Goal: Task Accomplishment & Management: Complete application form

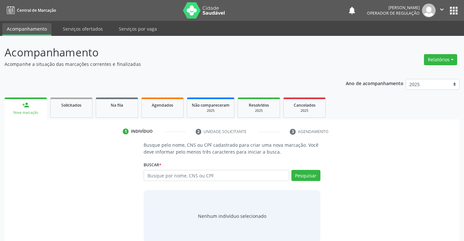
click at [185, 175] on input "text" at bounding box center [216, 175] width 145 height 11
type input "[PERSON_NAME]"
click at [310, 174] on button "Pesquisar" at bounding box center [305, 175] width 29 height 11
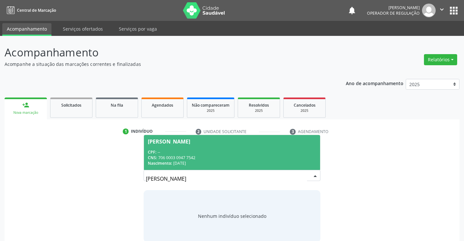
click at [265, 144] on span "[PERSON_NAME] CPF: -- CNS: 706 0003 0947 7542 Nascimento: [DATE]" at bounding box center [232, 152] width 176 height 35
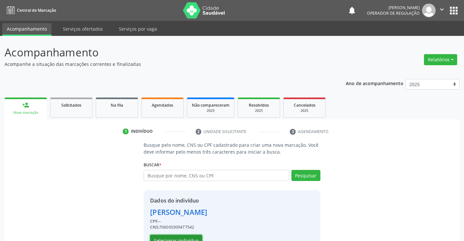
click at [190, 240] on button "Selecionar indivíduo" at bounding box center [176, 239] width 52 height 11
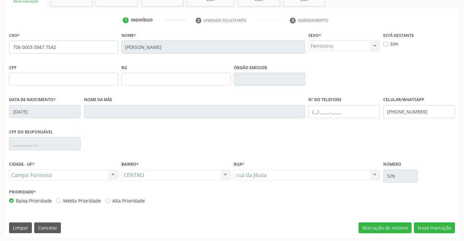
scroll to position [112, 0]
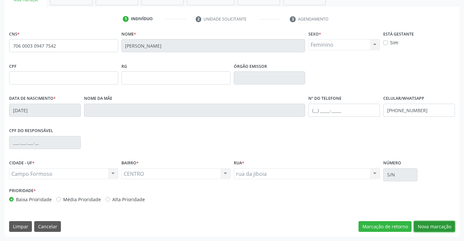
click at [428, 221] on button "Nova marcação" at bounding box center [434, 226] width 41 height 11
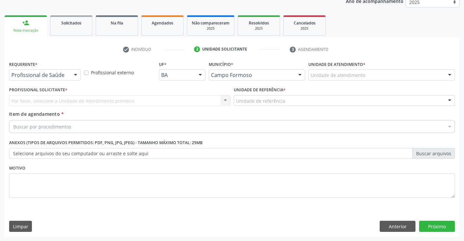
scroll to position [82, 0]
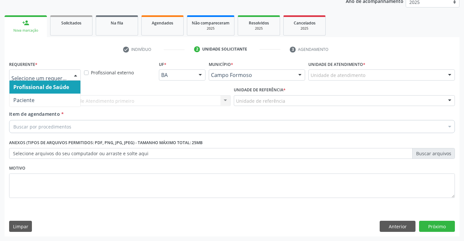
drag, startPoint x: 75, startPoint y: 74, endPoint x: 67, endPoint y: 86, distance: 14.5
click at [75, 74] on div at bounding box center [76, 75] width 10 height 11
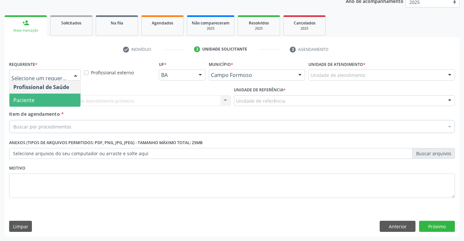
click at [63, 95] on span "Paciente" at bounding box center [44, 99] width 71 height 13
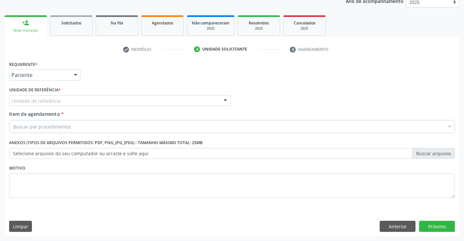
click at [79, 102] on div "Unidade de referência" at bounding box center [119, 100] width 221 height 11
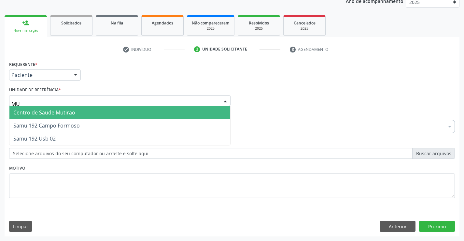
type input "MUT"
click at [80, 112] on span "Centro de Saude Mutirao" at bounding box center [119, 112] width 221 height 13
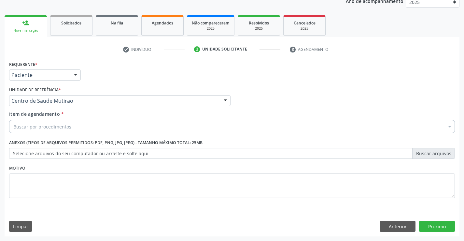
click at [81, 129] on div "Buscar por procedimentos" at bounding box center [232, 126] width 446 height 13
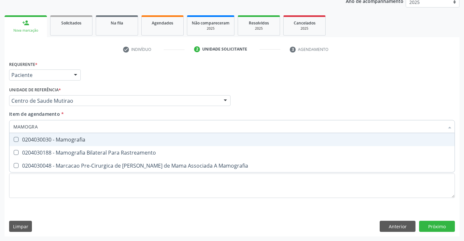
type input "MAMOGRAF"
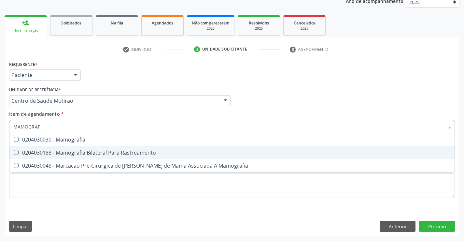
click at [88, 151] on div "0204030188 - Mamografia Bilateral Para Rastreamento" at bounding box center [231, 152] width 437 height 5
checkbox Rastreamento "true"
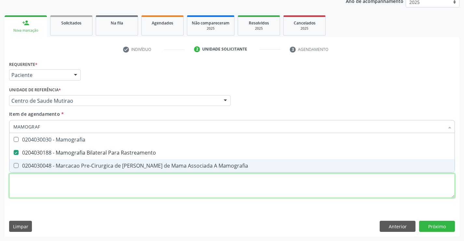
click at [113, 189] on div "Requerente * Paciente Profissional de Saúde Paciente Nenhum resultado encontrad…" at bounding box center [232, 133] width 446 height 148
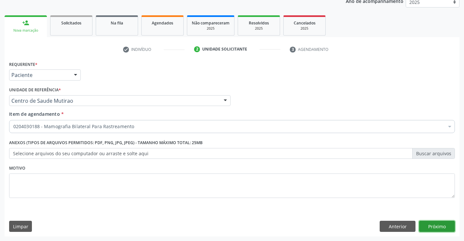
click at [427, 225] on button "Próximo" at bounding box center [437, 225] width 36 height 11
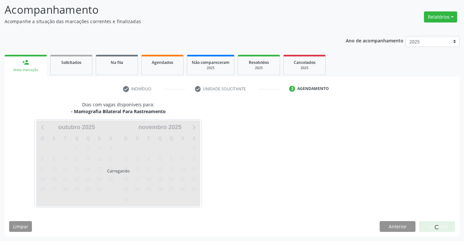
scroll to position [43, 0]
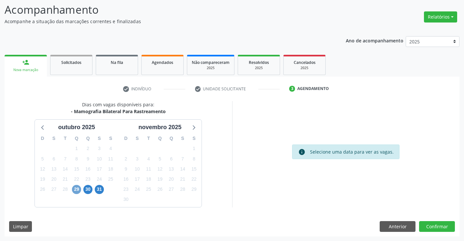
click at [77, 190] on span "29" at bounding box center [76, 189] width 9 height 9
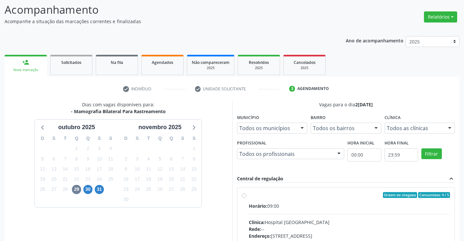
click at [249, 194] on label "Ordem de chegada Consumidos: 4 / 5 Horário: 09:00 Clínica: Hospital [GEOGRAPHIC…" at bounding box center [350, 242] width 202 height 100
click at [244, 194] on input "Ordem de chegada Consumidos: 4 / 5 Horário: 09:00 Clínica: Hospital [GEOGRAPHIC…" at bounding box center [244, 195] width 5 height 6
radio input "true"
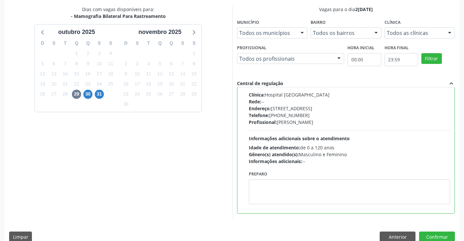
scroll to position [140, 0]
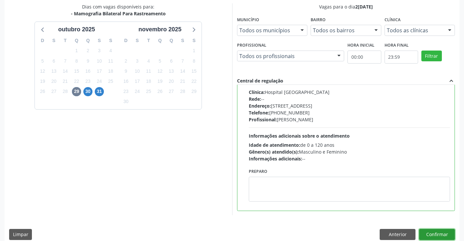
click at [432, 233] on button "Confirmar" at bounding box center [437, 234] width 36 height 11
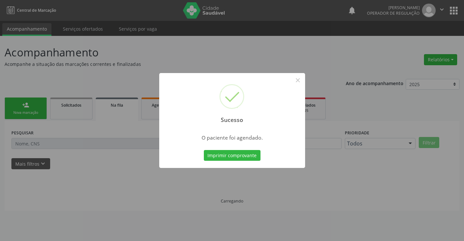
scroll to position [0, 0]
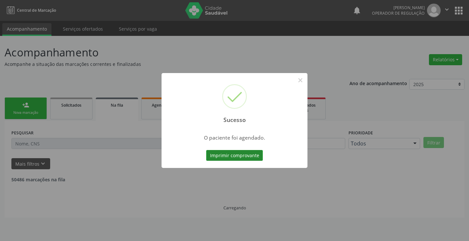
click at [241, 153] on button "Imprimir comprovante" at bounding box center [234, 155] width 57 height 11
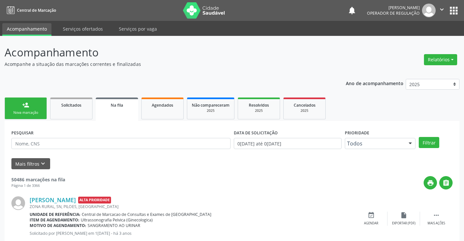
click at [39, 113] on div "Nova marcação" at bounding box center [25, 112] width 33 height 5
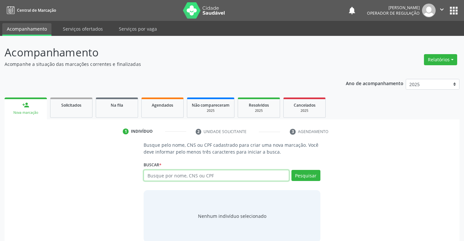
click at [190, 178] on input "text" at bounding box center [216, 175] width 145 height 11
type input "703600036121936"
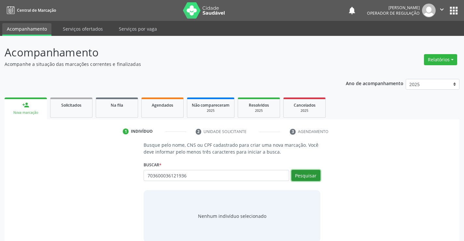
click at [314, 174] on button "Pesquisar" at bounding box center [305, 175] width 29 height 11
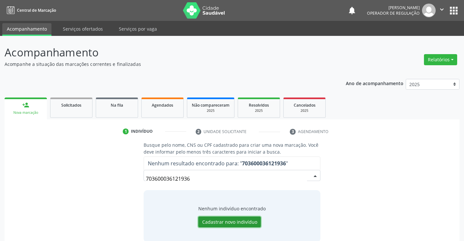
click at [237, 222] on button "Cadastrar novo indivíduo" at bounding box center [229, 221] width 63 height 11
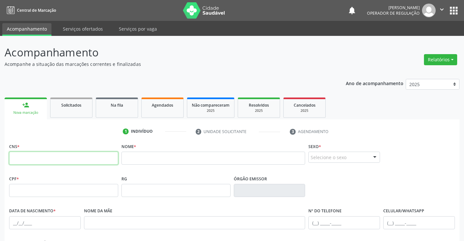
drag, startPoint x: 37, startPoint y: 158, endPoint x: 41, endPoint y: 162, distance: 5.1
click at [39, 159] on input "text" at bounding box center [63, 157] width 109 height 13
type input "703 6000 3612 1936"
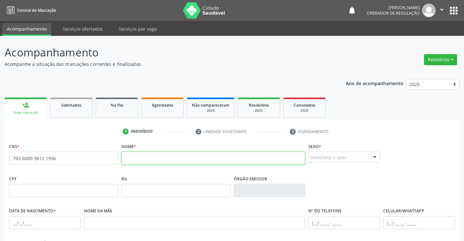
click at [155, 158] on input "text" at bounding box center [213, 157] width 184 height 13
type input "[PERSON_NAME]"
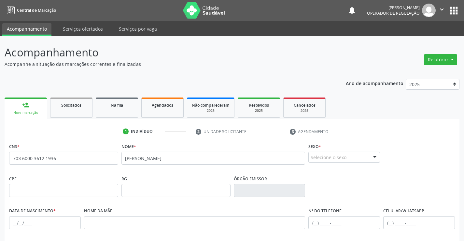
click at [375, 158] on div at bounding box center [375, 157] width 10 height 11
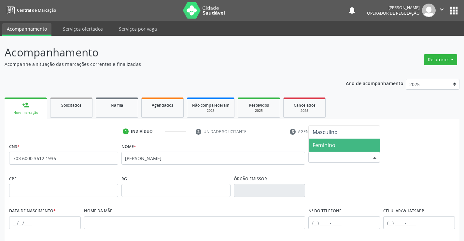
click at [347, 145] on span "Feminino" at bounding box center [344, 144] width 71 height 13
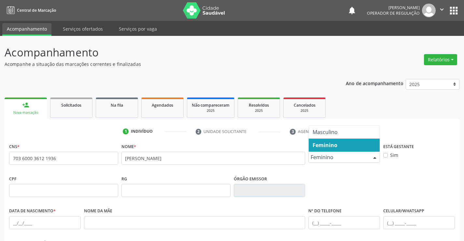
click at [373, 157] on div at bounding box center [375, 157] width 10 height 11
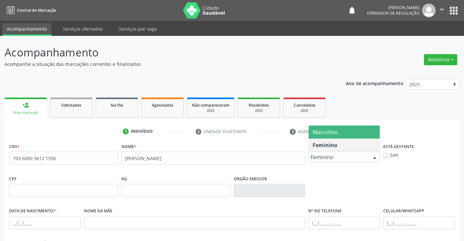
click at [357, 131] on span "Masculino" at bounding box center [344, 131] width 71 height 13
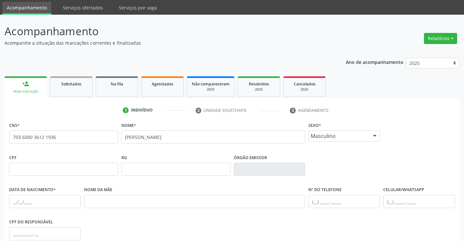
scroll to position [33, 0]
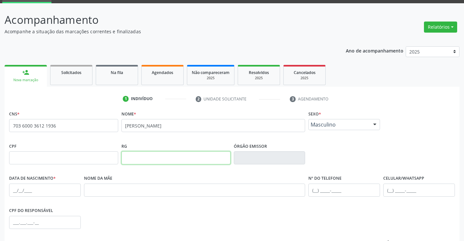
click at [150, 159] on input "text" at bounding box center [175, 157] width 109 height 13
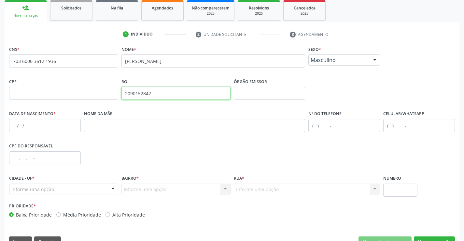
scroll to position [98, 0]
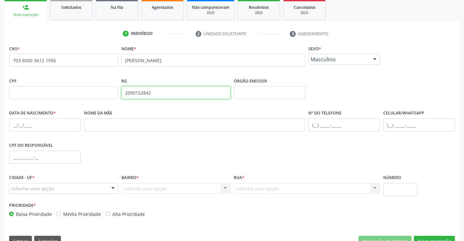
type input "2090152842"
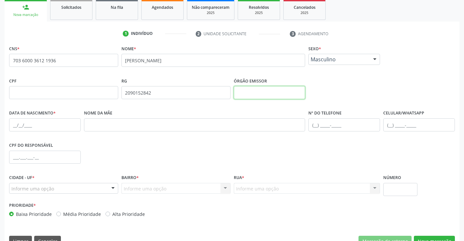
click at [261, 97] on input "text" at bounding box center [270, 92] width 72 height 13
type input "SSPBA"
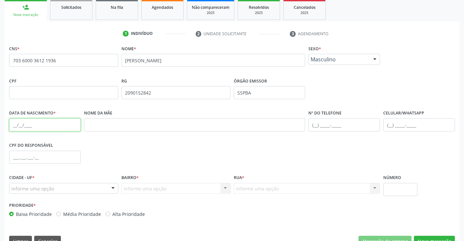
click at [31, 121] on input "text" at bounding box center [45, 124] width 72 height 13
type input "[DATE]"
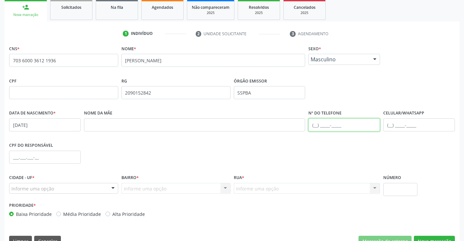
click at [316, 122] on input "text" at bounding box center [344, 124] width 72 height 13
type input "[PHONE_NUMBER]"
click at [53, 161] on input "text" at bounding box center [45, 156] width 72 height 13
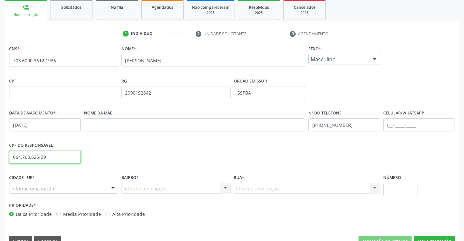
type input "064.768.625-29"
click at [93, 186] on div "Informe uma opção" at bounding box center [63, 188] width 109 height 11
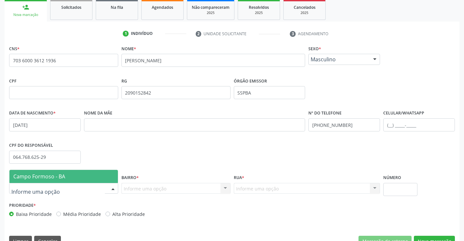
click at [88, 173] on span "Campo Formoso - BA" at bounding box center [63, 176] width 108 height 13
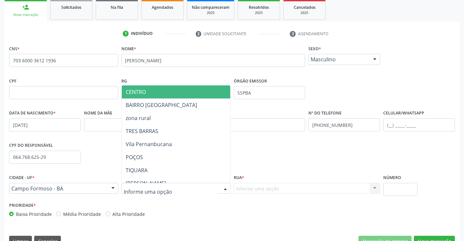
click at [225, 187] on div at bounding box center [225, 188] width 10 height 11
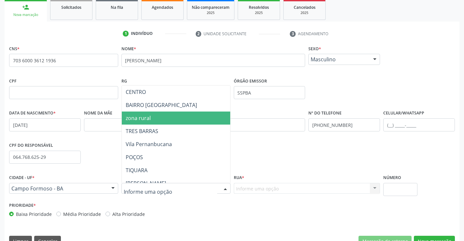
click at [162, 120] on span "zona rural" at bounding box center [192, 117] width 141 height 13
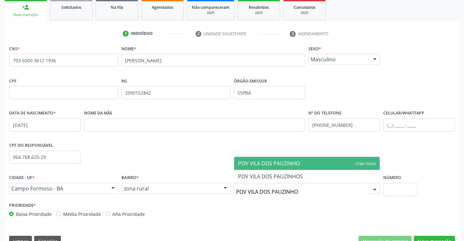
type input "POV VILA DOS PAUZINHOS"
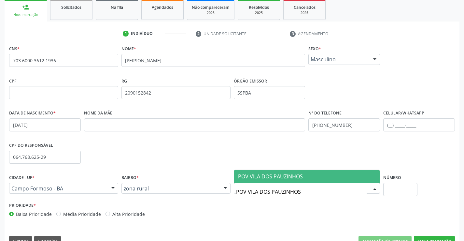
click at [287, 174] on span "POV VILA DOS PAUZINHOS" at bounding box center [270, 176] width 65 height 7
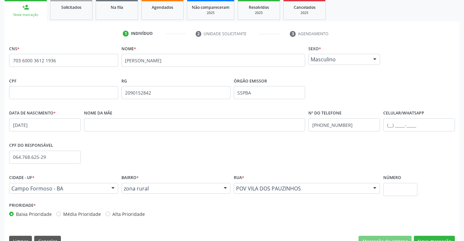
scroll to position [112, 0]
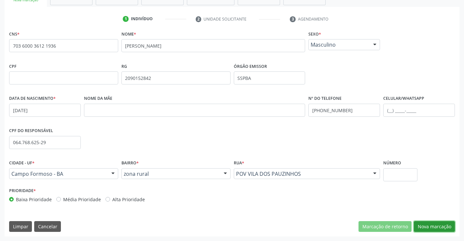
click at [425, 223] on button "Nova marcação" at bounding box center [434, 226] width 41 height 11
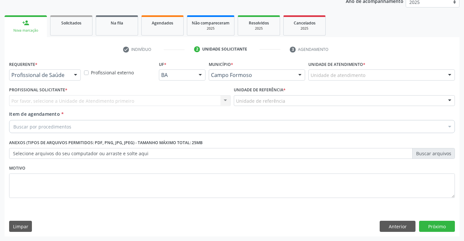
scroll to position [82, 0]
click at [75, 74] on div at bounding box center [76, 75] width 10 height 11
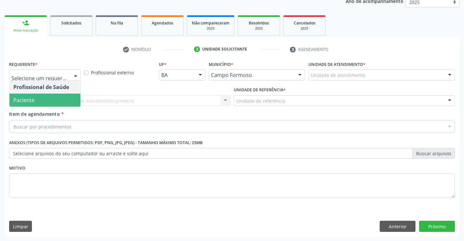
click at [63, 101] on span "Paciente" at bounding box center [44, 99] width 71 height 13
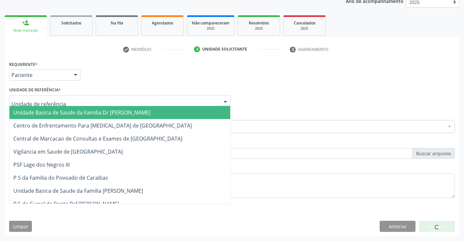
drag, startPoint x: 75, startPoint y: 97, endPoint x: 75, endPoint y: 106, distance: 9.5
click at [75, 97] on div at bounding box center [119, 100] width 221 height 11
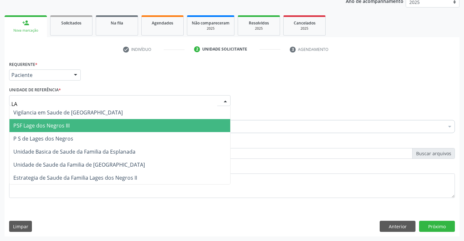
type input "LAG"
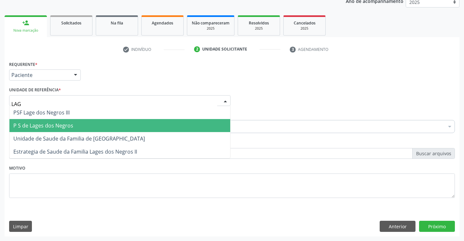
click at [79, 123] on span "P S de Lages dos Negros" at bounding box center [119, 125] width 221 height 13
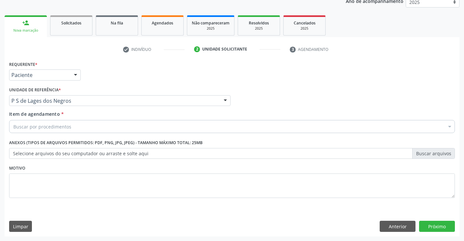
click at [84, 132] on div "Buscar por procedimentos" at bounding box center [232, 126] width 446 height 13
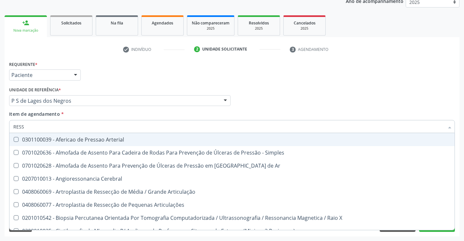
type input "RESSO"
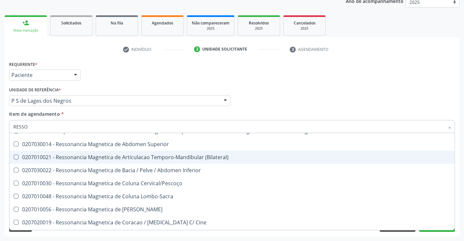
scroll to position [33, 0]
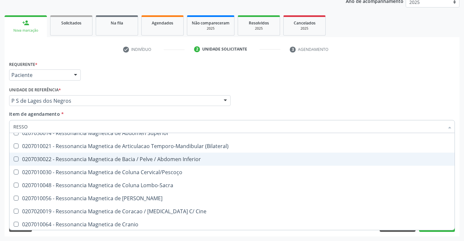
click at [132, 158] on div "0207030022 - Ressonancia Magnetica de Bacia / Pelve / Abdomen Inferior" at bounding box center [231, 158] width 437 height 5
checkbox Inferior "true"
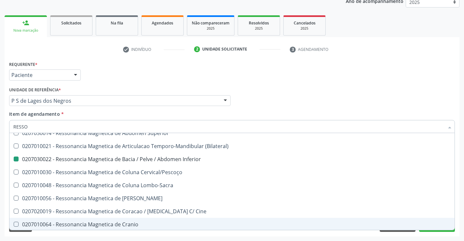
click at [141, 233] on div "Requerente * Paciente Profissional de Saúde Paciente Nenhum resultado encontrad…" at bounding box center [232, 147] width 455 height 177
checkbox X "true"
checkbox Inferior "false"
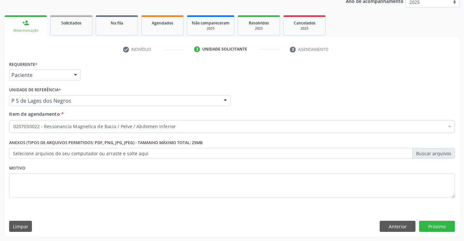
scroll to position [0, 0]
click at [425, 229] on button "Próximo" at bounding box center [437, 225] width 36 height 11
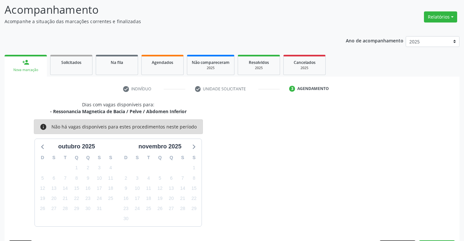
scroll to position [62, 0]
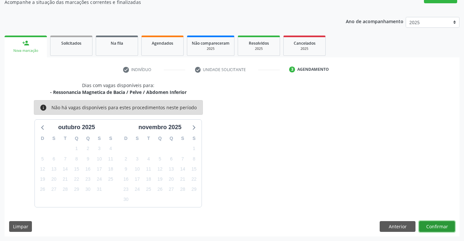
click at [425, 226] on button "Confirmar" at bounding box center [437, 226] width 36 height 11
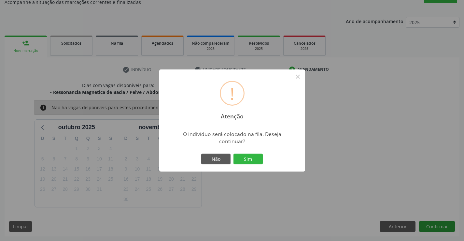
click at [425, 226] on div "! Atenção × O indivíduo será colocado na fila. Deseja continuar? Não Sim" at bounding box center [232, 120] width 464 height 241
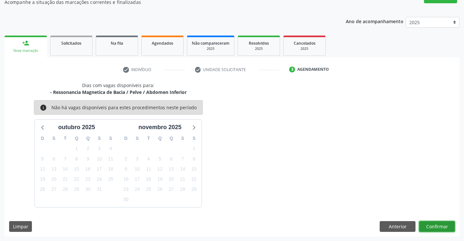
click at [425, 226] on button "Confirmar" at bounding box center [437, 226] width 36 height 11
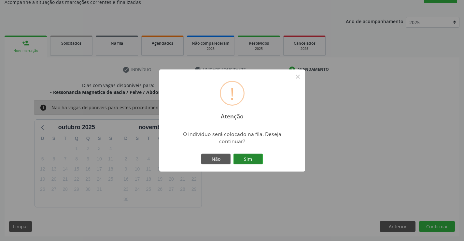
click at [247, 155] on button "Sim" at bounding box center [248, 158] width 29 height 11
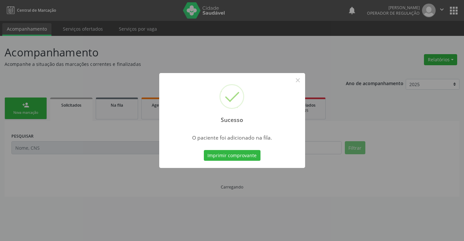
scroll to position [0, 0]
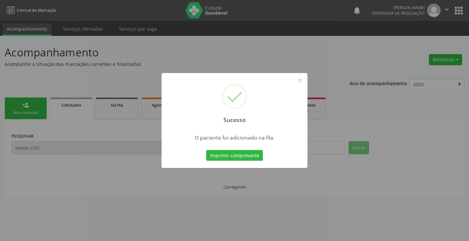
click at [247, 155] on button "Imprimir comprovante" at bounding box center [234, 155] width 57 height 11
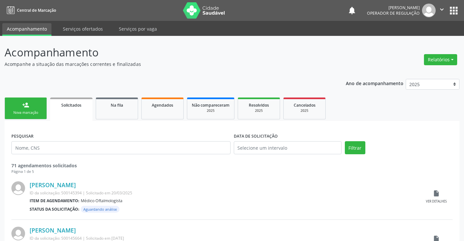
click at [36, 110] on div "Nova marcação" at bounding box center [25, 112] width 33 height 5
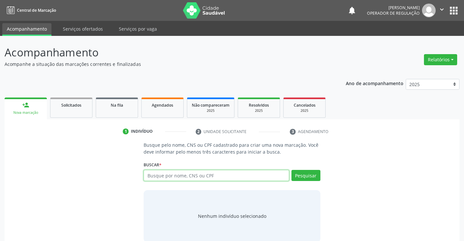
click at [187, 177] on input "text" at bounding box center [216, 175] width 145 height 11
type input "7"
type input "706305770674076"
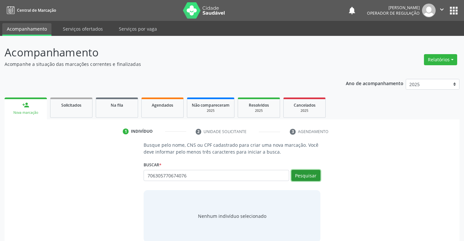
click at [307, 175] on button "Pesquisar" at bounding box center [305, 175] width 29 height 11
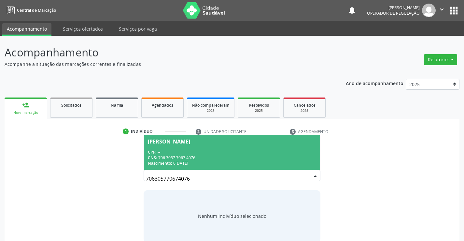
click at [246, 148] on span "[PERSON_NAME] CPF: -- CNS: 706 3057 7067 4076 Nascimento: 0[DATE]" at bounding box center [232, 152] width 176 height 35
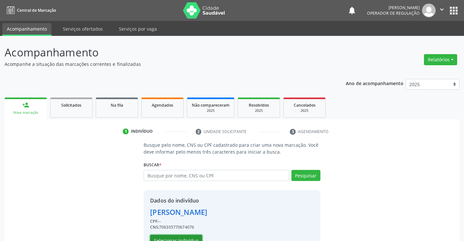
click at [180, 239] on button "Selecionar indivíduo" at bounding box center [176, 239] width 52 height 11
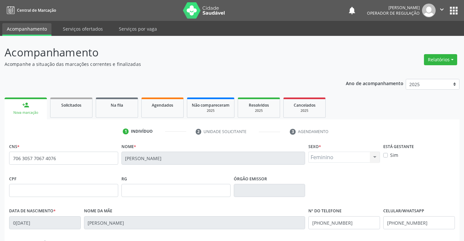
scroll to position [33, 0]
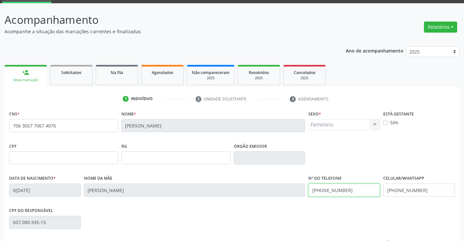
click at [345, 188] on input "[PHONE_NUMBER]" at bounding box center [344, 189] width 72 height 13
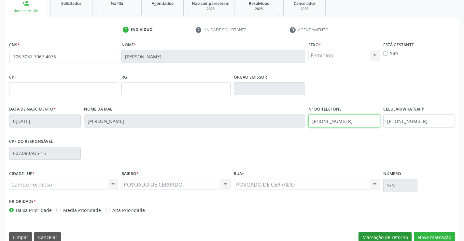
scroll to position [112, 0]
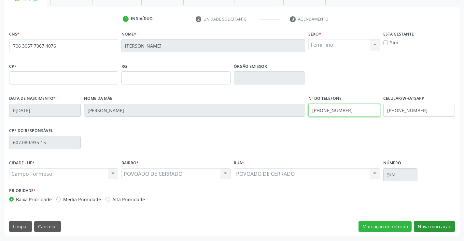
type input "[PHONE_NUMBER]"
click at [443, 226] on button "Nova marcação" at bounding box center [434, 226] width 41 height 11
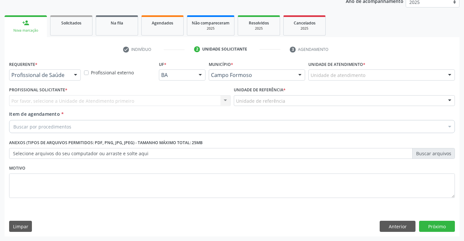
click at [76, 77] on div at bounding box center [76, 75] width 10 height 11
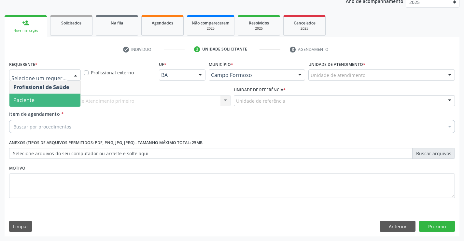
click at [57, 103] on span "Paciente" at bounding box center [44, 99] width 71 height 13
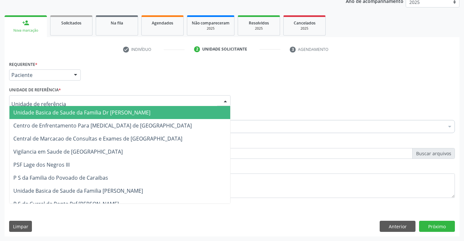
click at [76, 101] on div at bounding box center [119, 100] width 221 height 11
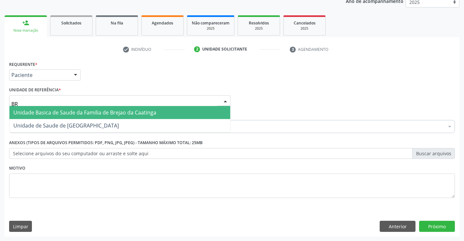
type input "BRE"
click at [77, 111] on span "Unidade Basica de Saude da Familia de Brejao da Caatinga" at bounding box center [84, 112] width 143 height 7
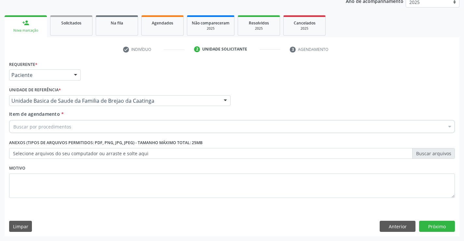
click at [78, 129] on div "Buscar por procedimentos" at bounding box center [232, 126] width 446 height 13
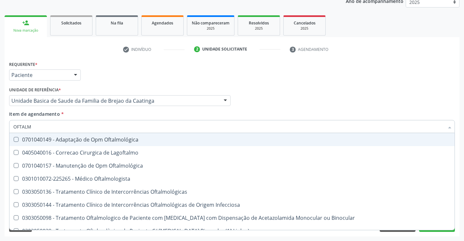
type input "OFTALMO"
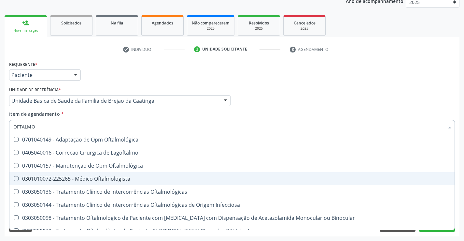
click at [123, 178] on div "0301010072-225265 - Médico Oftalmologista" at bounding box center [231, 178] width 437 height 5
checkbox Oftalmologista "true"
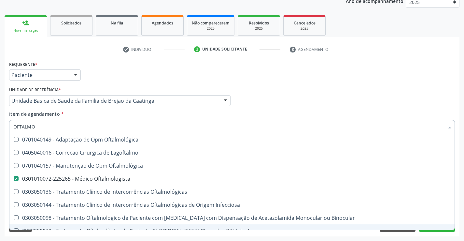
type input "OFTALMO"
click at [123, 233] on div "Requerente * Paciente Profissional de Saúde Paciente Nenhum resultado encontrad…" at bounding box center [232, 147] width 455 height 177
checkbox Lagoftalmo "true"
checkbox Oftalmologista "false"
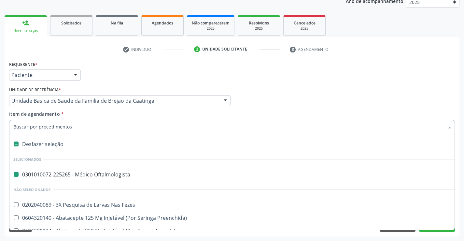
type input "E"
checkbox Oftalmologista "false"
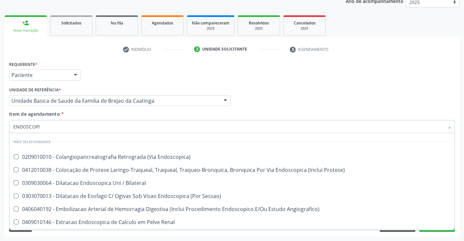
type input "ENDOSCOPIA"
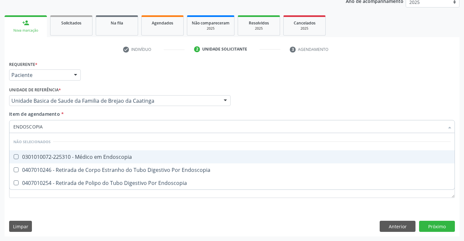
drag, startPoint x: 107, startPoint y: 154, endPoint x: 111, endPoint y: 179, distance: 25.0
click at [107, 155] on div "0301010072-225310 - Médico em Endoscopia" at bounding box center [231, 156] width 437 height 5
checkbox Endoscopia "true"
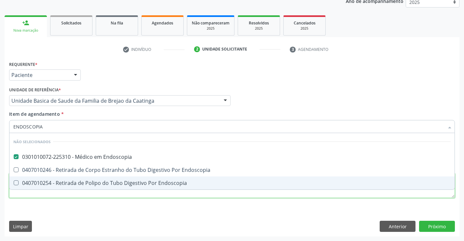
drag, startPoint x: 107, startPoint y: 197, endPoint x: 106, endPoint y: 210, distance: 12.7
click at [107, 198] on div "Requerente * Paciente Profissional de Saúde Paciente Nenhum resultado encontrad…" at bounding box center [232, 133] width 446 height 148
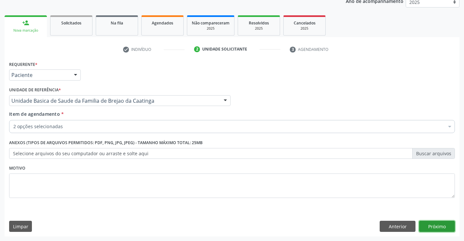
click at [426, 229] on button "Próximo" at bounding box center [437, 225] width 36 height 11
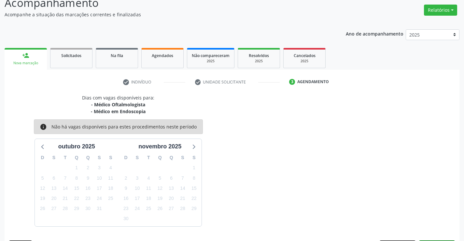
scroll to position [69, 0]
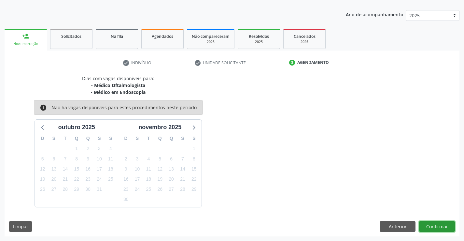
click at [440, 224] on button "Confirmar" at bounding box center [437, 226] width 36 height 11
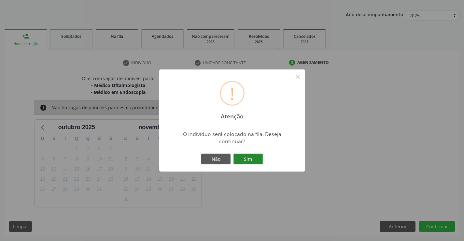
click at [253, 158] on button "Sim" at bounding box center [248, 158] width 29 height 11
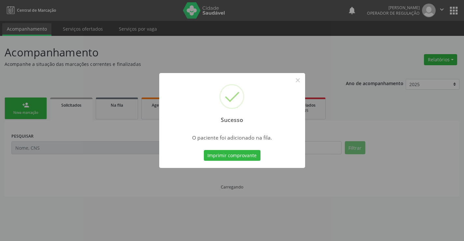
scroll to position [0, 0]
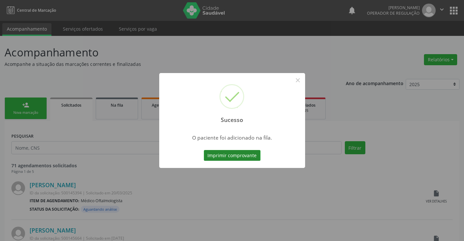
click at [249, 152] on button "Imprimir comprovante" at bounding box center [232, 155] width 57 height 11
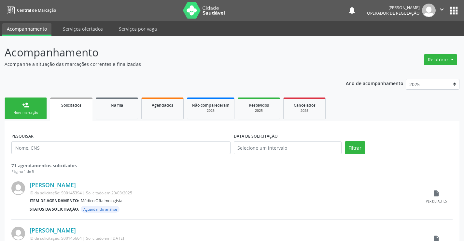
click at [36, 111] on div "Nova marcação" at bounding box center [25, 112] width 33 height 5
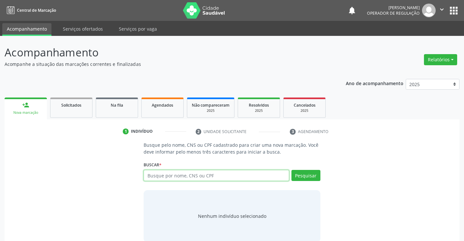
click at [199, 176] on input "text" at bounding box center [216, 175] width 145 height 11
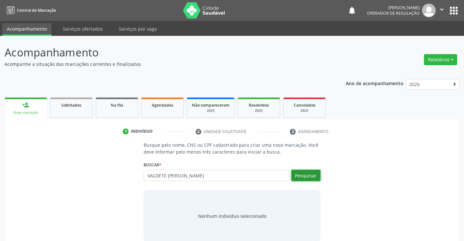
click at [307, 176] on button "Pesquisar" at bounding box center [305, 175] width 29 height 11
click at [300, 176] on button "Pesquisar" at bounding box center [305, 175] width 29 height 11
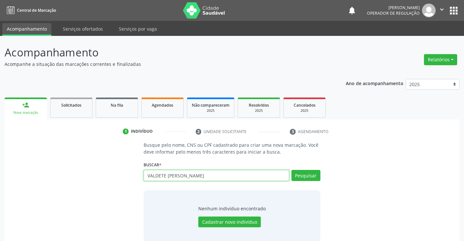
click at [219, 177] on input "VALDETE [PERSON_NAME]" at bounding box center [216, 175] width 145 height 11
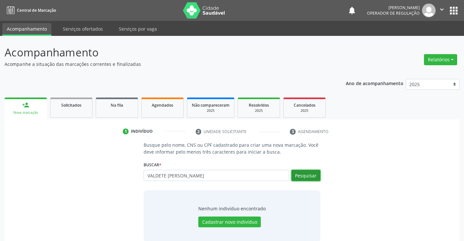
click at [310, 172] on button "Pesquisar" at bounding box center [305, 175] width 29 height 11
click at [310, 174] on button "Pesquisar" at bounding box center [305, 175] width 29 height 11
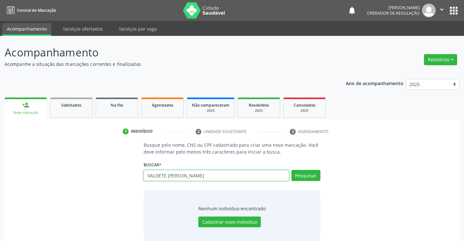
click at [205, 176] on input "VALDETE [PERSON_NAME]" at bounding box center [216, 175] width 145 height 11
type input "V"
type input "704104190310375"
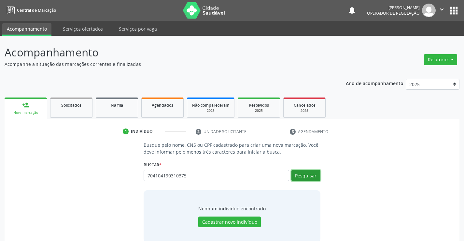
click at [315, 175] on button "Pesquisar" at bounding box center [305, 175] width 29 height 11
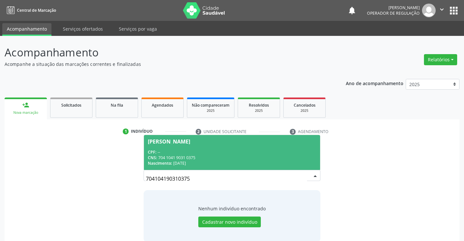
click at [240, 155] on div "CNS: 704 1041 9031 0375" at bounding box center [232, 158] width 168 height 6
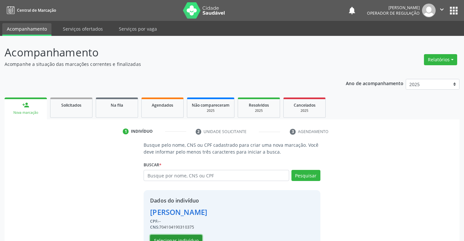
click at [196, 238] on button "Selecionar indivíduo" at bounding box center [176, 239] width 52 height 11
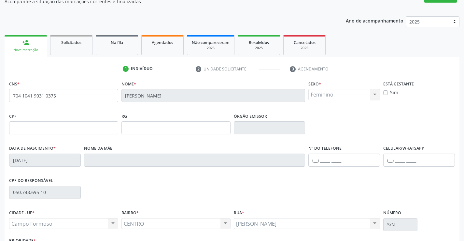
scroll to position [65, 0]
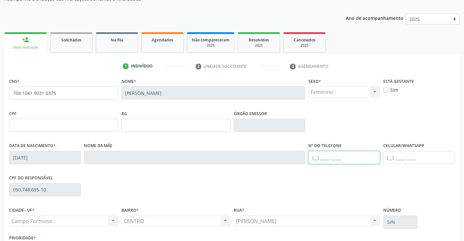
click at [314, 158] on input "text" at bounding box center [344, 157] width 72 height 13
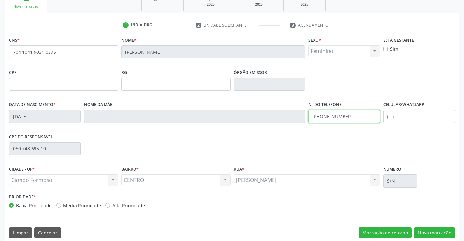
scroll to position [112, 0]
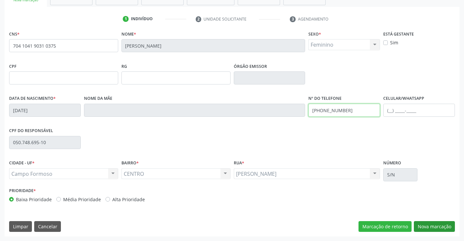
type input "[PHONE_NUMBER]"
click at [420, 224] on button "Nova marcação" at bounding box center [434, 226] width 41 height 11
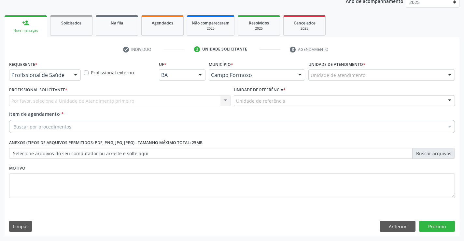
scroll to position [82, 0]
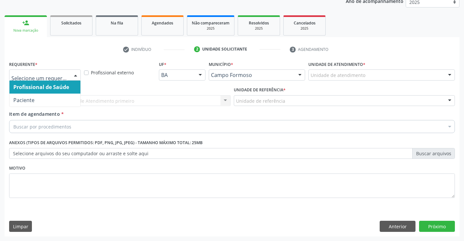
click at [75, 75] on div at bounding box center [76, 75] width 10 height 11
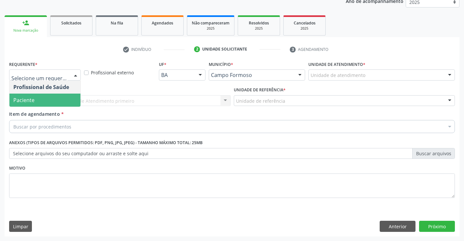
click at [59, 101] on span "Paciente" at bounding box center [44, 99] width 71 height 13
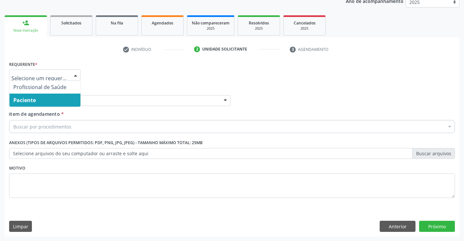
click at [76, 75] on div at bounding box center [76, 75] width 10 height 11
click at [48, 100] on span "Paciente" at bounding box center [44, 99] width 71 height 13
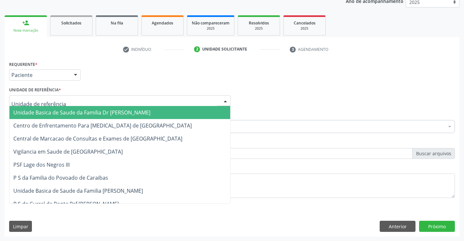
click at [90, 103] on div at bounding box center [119, 100] width 221 height 11
click at [90, 114] on span "Unidade Basica de Saude da Familia Dr [PERSON_NAME]" at bounding box center [81, 112] width 137 height 7
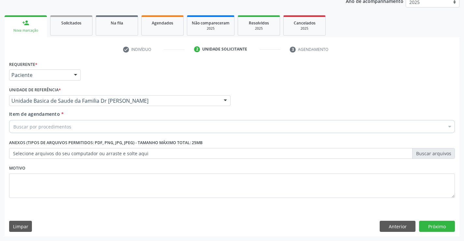
click at [74, 130] on div "Buscar por procedimentos" at bounding box center [232, 126] width 446 height 13
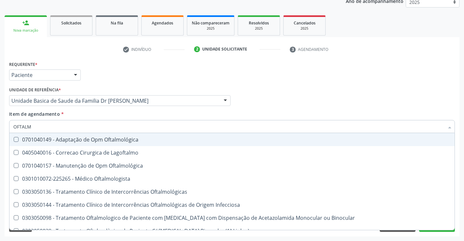
type input "OFTALMO"
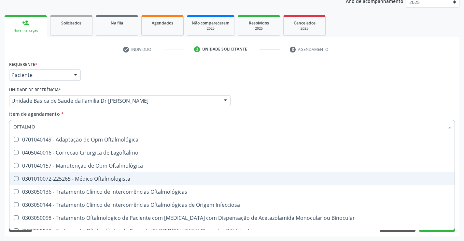
click at [102, 180] on div "0301010072-225265 - Médico Oftalmologista" at bounding box center [231, 178] width 437 height 5
checkbox Oftalmologista "true"
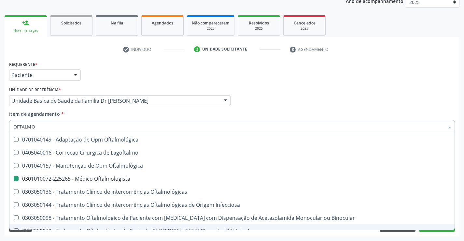
click at [105, 236] on div "Requerente * Paciente Profissional de Saúde Paciente Nenhum resultado encontrad…" at bounding box center [232, 147] width 455 height 177
checkbox Lagoftalmo "true"
checkbox Oftalmologista "false"
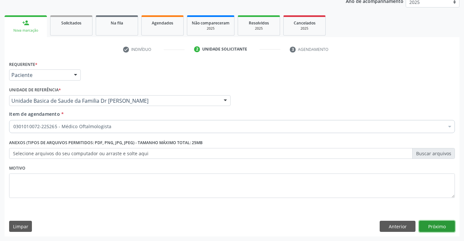
click at [446, 226] on button "Próximo" at bounding box center [437, 225] width 36 height 11
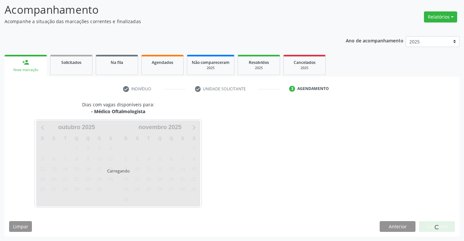
scroll to position [43, 0]
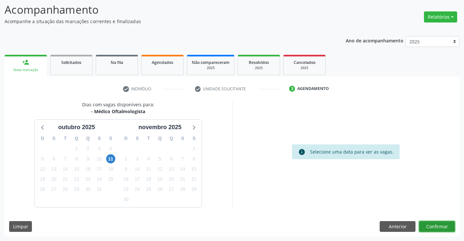
click at [437, 225] on button "Confirmar" at bounding box center [437, 226] width 36 height 11
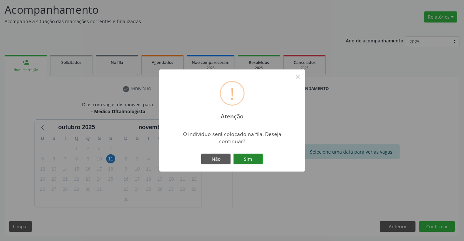
click at [250, 160] on button "Sim" at bounding box center [248, 158] width 29 height 11
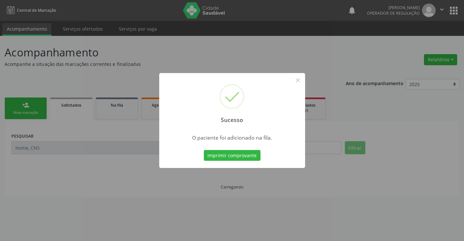
scroll to position [0, 0]
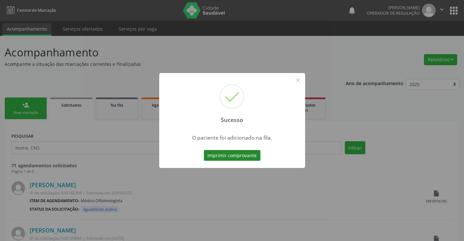
click at [243, 159] on button "Imprimir comprovante" at bounding box center [232, 155] width 57 height 11
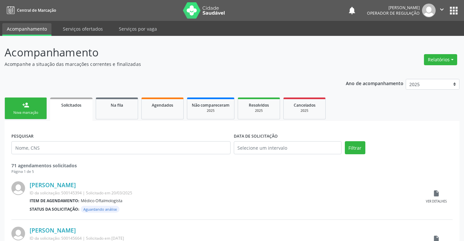
click at [38, 111] on div "Nova marcação" at bounding box center [25, 112] width 33 height 5
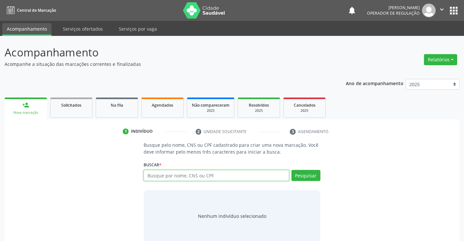
click at [184, 177] on input "text" at bounding box center [216, 175] width 145 height 11
click at [211, 175] on input "text" at bounding box center [216, 175] width 145 height 11
type input "702909572178578"
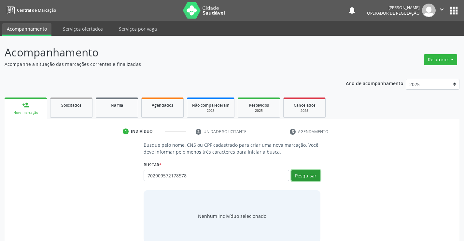
click at [312, 175] on button "Pesquisar" at bounding box center [305, 175] width 29 height 11
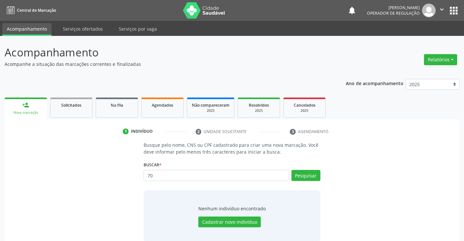
type input "7"
type input "702902572178578"
click at [307, 172] on button "Pesquisar" at bounding box center [305, 175] width 29 height 11
click at [240, 222] on button "Cadastrar novo indivíduo" at bounding box center [229, 221] width 63 height 11
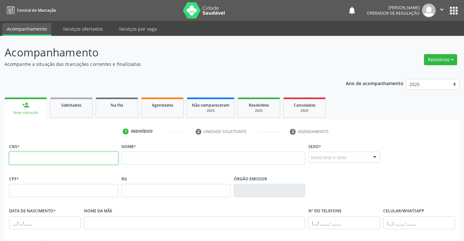
click at [61, 161] on input "text" at bounding box center [63, 157] width 109 height 13
type input "702 9025 7217 8578"
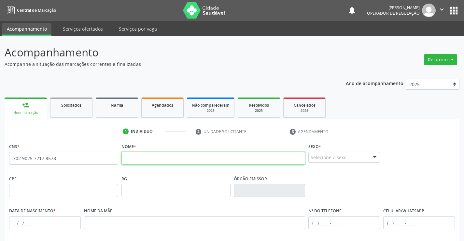
click at [149, 158] on input "text" at bounding box center [213, 157] width 184 height 13
type input "[PERSON_NAME]"
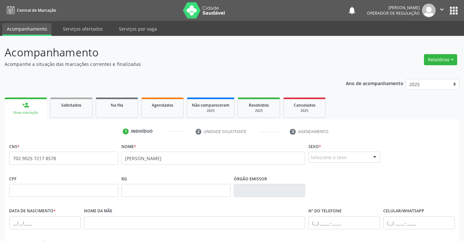
click at [375, 157] on div at bounding box center [375, 157] width 10 height 11
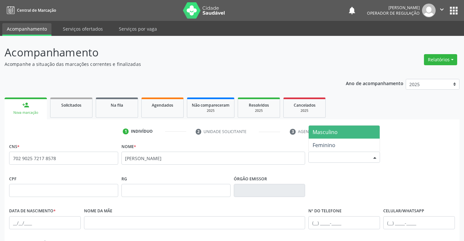
click at [362, 131] on span "Masculino" at bounding box center [344, 131] width 71 height 13
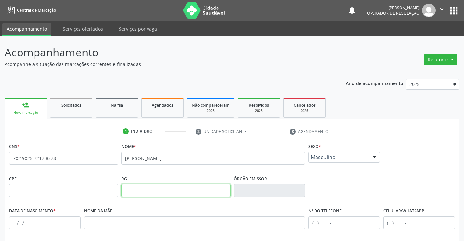
click at [151, 190] on input "text" at bounding box center [175, 190] width 109 height 13
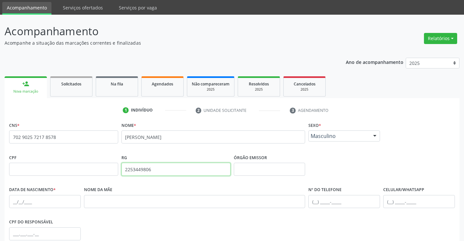
scroll to position [33, 0]
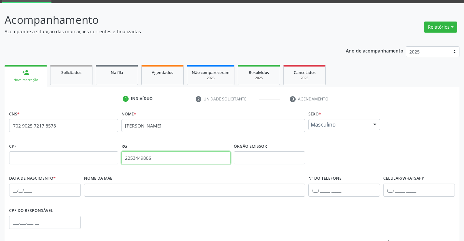
type input "2253449806"
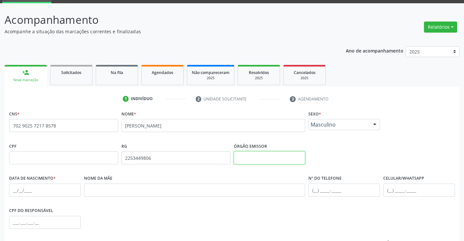
click at [271, 161] on input "text" at bounding box center [270, 157] width 72 height 13
type input "SSPBA"
click at [21, 191] on input "text" at bounding box center [45, 189] width 72 height 13
type input "[DATE]"
click at [315, 191] on input "text" at bounding box center [344, 189] width 72 height 13
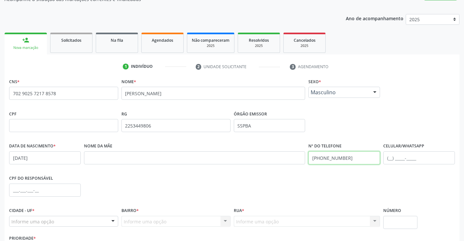
scroll to position [65, 0]
type input "[PHONE_NUMBER]"
click at [25, 190] on input "text" at bounding box center [45, 189] width 72 height 13
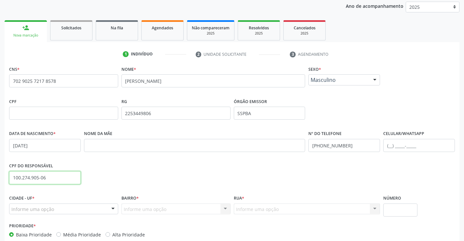
scroll to position [98, 0]
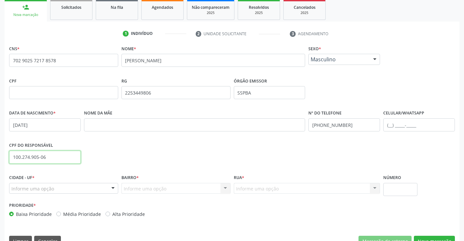
type input "100.274.905-06"
click at [114, 190] on div at bounding box center [113, 188] width 10 height 11
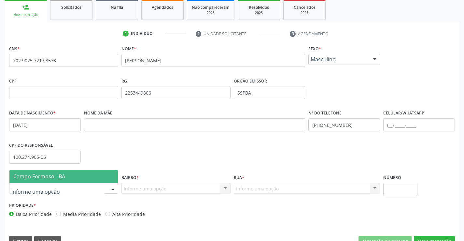
click at [101, 176] on span "Campo Formoso - BA" at bounding box center [63, 176] width 108 height 13
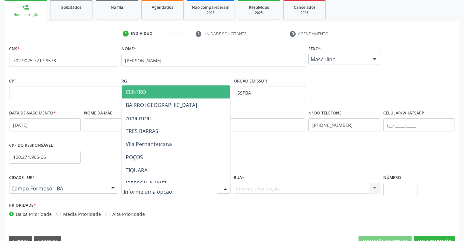
click at [225, 187] on div at bounding box center [225, 188] width 10 height 11
type input "TUI"
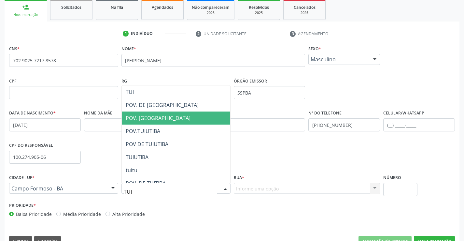
click at [191, 119] on span "POV. [GEOGRAPHIC_DATA]" at bounding box center [176, 117] width 108 height 13
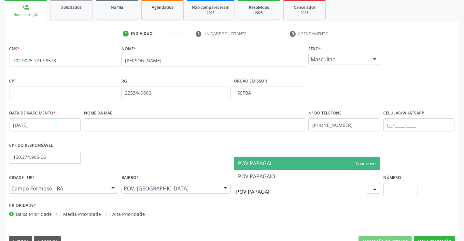
type input "POV PAPAGAIO"
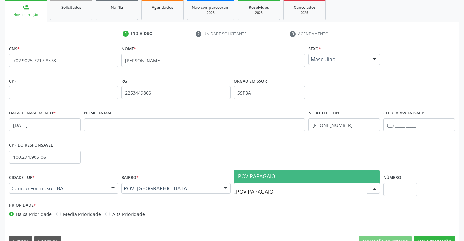
click at [284, 177] on span "POV PAPAGAIO" at bounding box center [307, 176] width 146 height 13
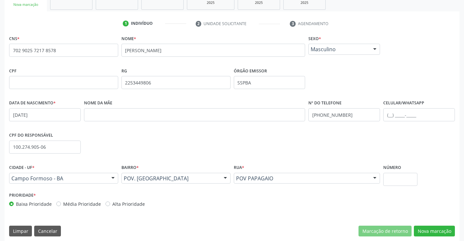
scroll to position [112, 0]
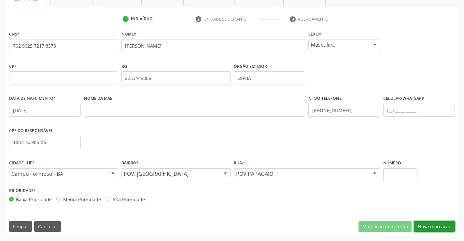
click at [431, 228] on button "Nova marcação" at bounding box center [434, 226] width 41 height 11
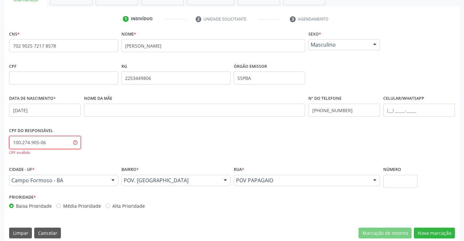
click at [66, 143] on input "100.274.905-06" at bounding box center [45, 142] width 72 height 13
type input "1"
type input "100.274.905-05"
click at [250, 209] on div "Prioridade * Baixa Prioridade Média Prioridade Alta Prioridade" at bounding box center [231, 202] width 449 height 21
click at [426, 230] on button "Nova marcação" at bounding box center [434, 232] width 41 height 11
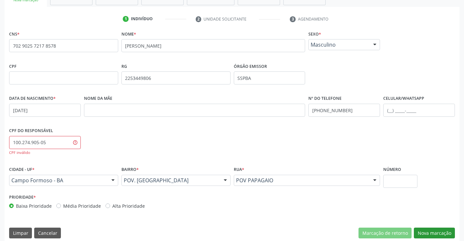
scroll to position [82, 0]
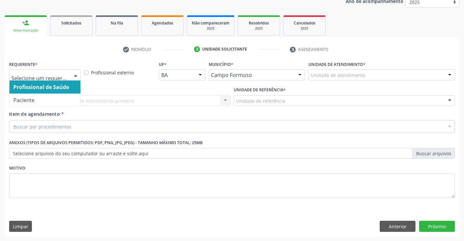
click at [76, 74] on div at bounding box center [76, 75] width 10 height 11
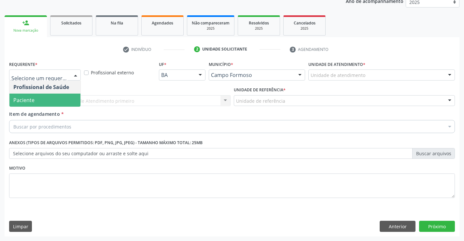
click at [98, 126] on div "Buscar por procedimentos" at bounding box center [232, 126] width 446 height 13
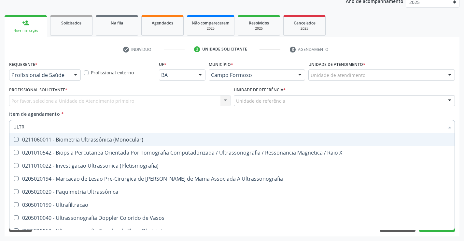
type input "ULTRA"
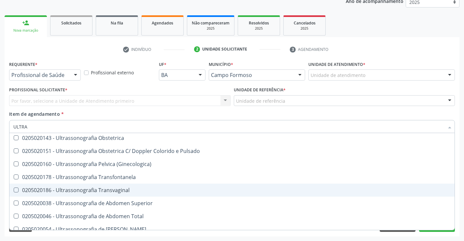
scroll to position [130, 0]
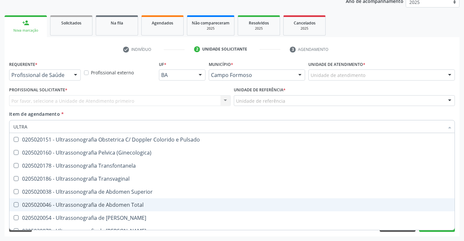
click at [138, 205] on div "0205020046 - Ultrassonografia de Abdomen Total" at bounding box center [231, 204] width 437 height 5
checkbox Total "true"
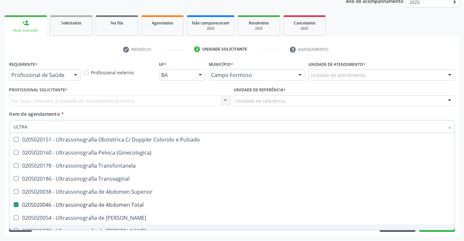
click at [140, 235] on div "Requerente * Profissional de Saúde Profissional de Saúde Paciente Nenhum result…" at bounding box center [232, 147] width 455 height 177
checkbox X "true"
checkbox Total "false"
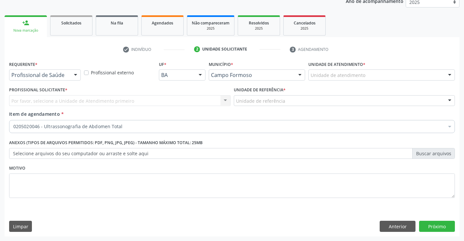
scroll to position [0, 0]
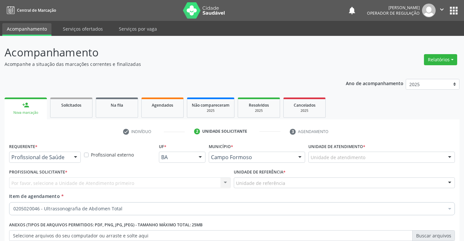
scroll to position [82, 0]
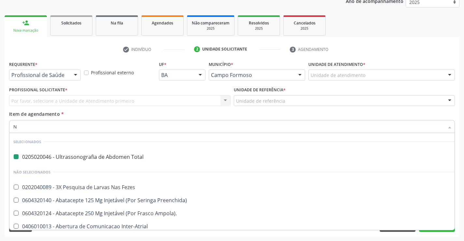
type input "NE"
checkbox Total "false"
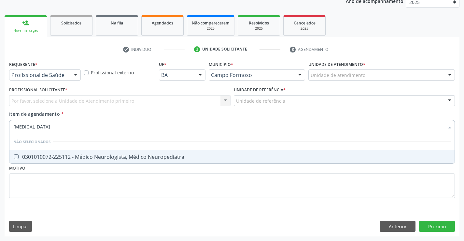
type input "NEUROLOGISTA"
click at [130, 154] on div "0301010072-225112 - Médico Neurologista, Médico Neuropediatra" at bounding box center [231, 156] width 437 height 5
checkbox Neuropediatra "true"
click at [127, 186] on div "Requerente * Profissional de Saúde Profissional de Saúde Paciente Nenhum result…" at bounding box center [232, 133] width 446 height 148
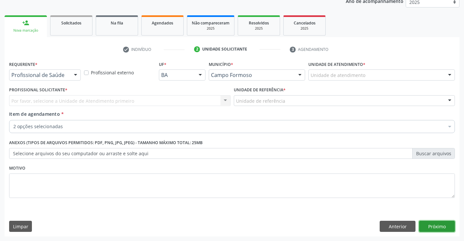
click at [428, 227] on button "Próximo" at bounding box center [437, 225] width 36 height 11
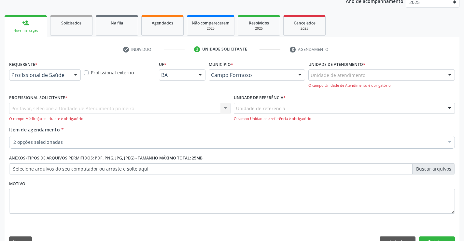
click at [75, 76] on div at bounding box center [76, 75] width 10 height 11
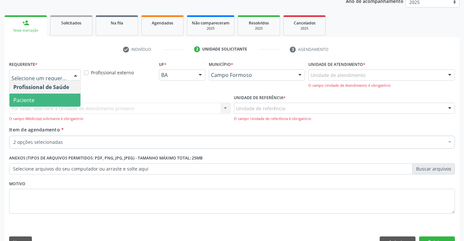
click at [61, 100] on span "Paciente" at bounding box center [44, 99] width 71 height 13
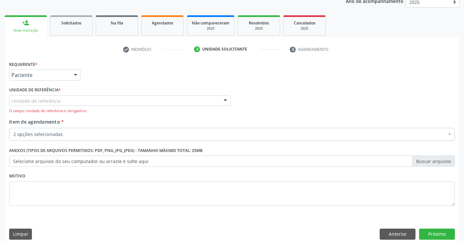
click at [95, 100] on div "Unidade de referência" at bounding box center [119, 100] width 221 height 11
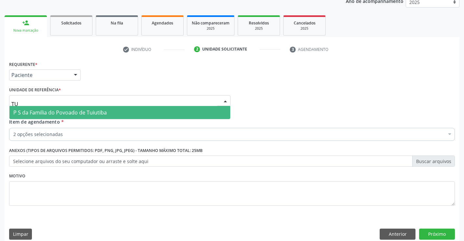
type input "TUI"
click at [103, 110] on span "P S da Familia do Povoado de Tuiutiba" at bounding box center [59, 112] width 93 height 7
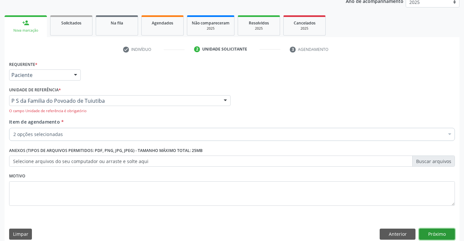
click at [423, 232] on button "Próximo" at bounding box center [437, 233] width 36 height 11
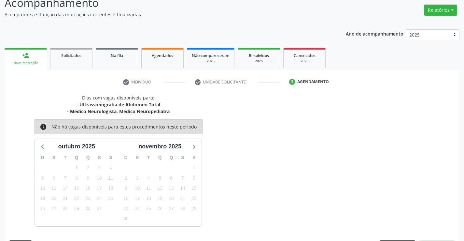
scroll to position [69, 0]
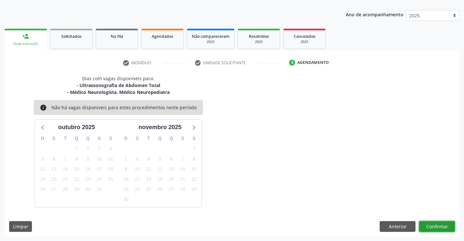
click at [425, 228] on button "Confirmar" at bounding box center [437, 226] width 36 height 11
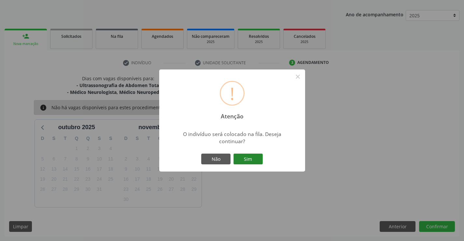
click at [251, 158] on button "Sim" at bounding box center [248, 158] width 29 height 11
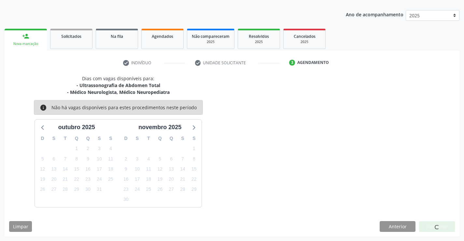
scroll to position [0, 0]
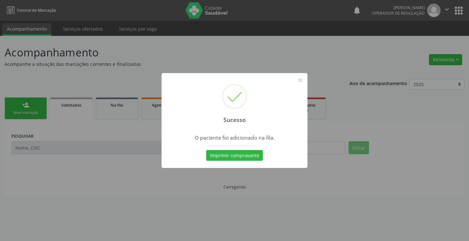
click at [251, 158] on button "Imprimir comprovante" at bounding box center [234, 155] width 57 height 11
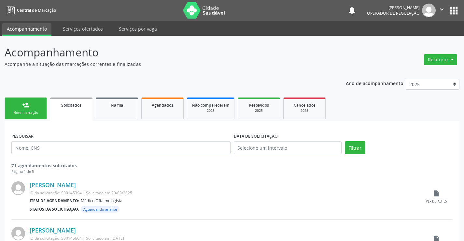
click at [36, 106] on link "person_add Nova marcação" at bounding box center [26, 108] width 42 height 22
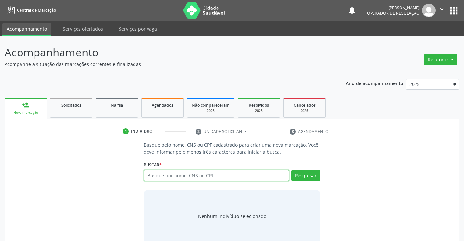
click at [170, 175] on input "text" at bounding box center [216, 175] width 145 height 11
type input "700707945870579"
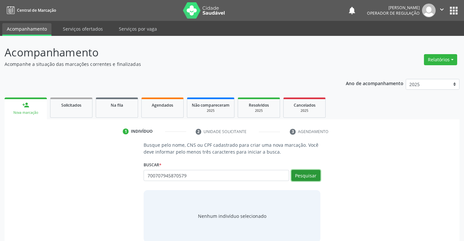
click at [313, 175] on button "Pesquisar" at bounding box center [305, 175] width 29 height 11
type input "700707945870579"
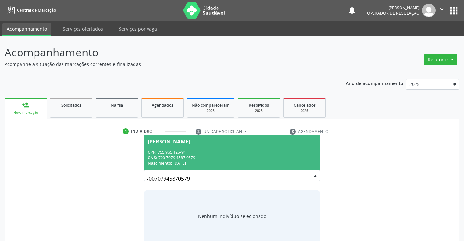
click at [253, 149] on div "CPF: 755.965.125-91" at bounding box center [232, 152] width 168 height 6
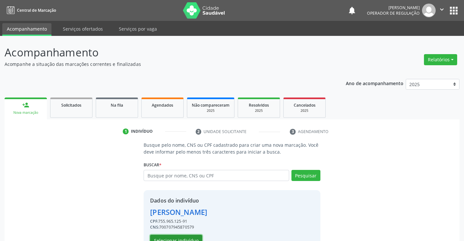
click at [182, 236] on button "Selecionar indivíduo" at bounding box center [176, 239] width 52 height 11
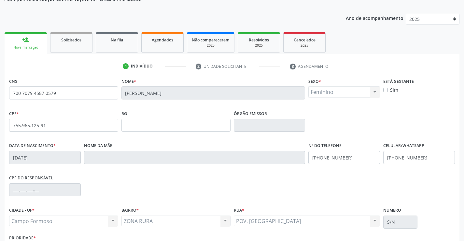
scroll to position [112, 0]
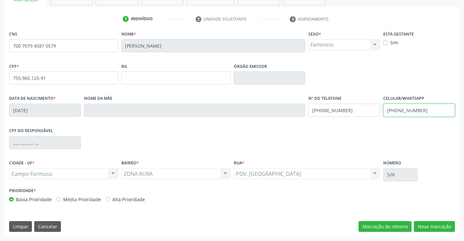
click at [424, 112] on input "(74) 98728-7834" at bounding box center [419, 110] width 72 height 13
type input "("
type input "(74) 98133-1820"
click at [345, 110] on input "(74) 9936-6819" at bounding box center [344, 110] width 72 height 13
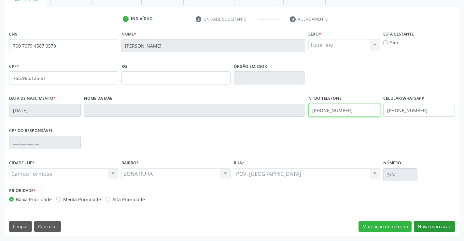
type input "(74) 99941-4048"
click at [422, 226] on button "Nova marcação" at bounding box center [434, 226] width 41 height 11
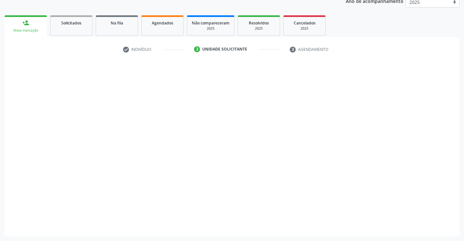
scroll to position [82, 0]
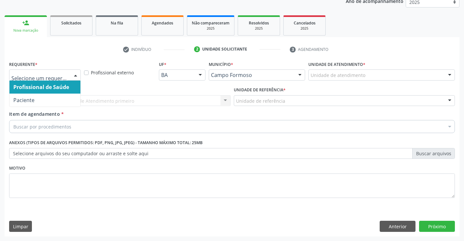
click at [78, 75] on div at bounding box center [76, 75] width 10 height 11
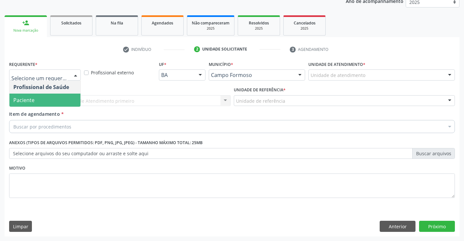
click at [60, 100] on span "Paciente" at bounding box center [44, 99] width 71 height 13
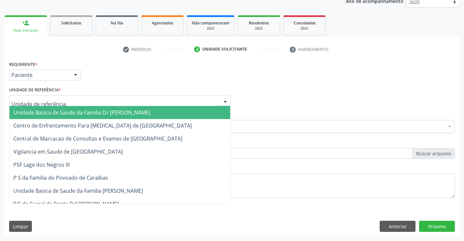
click at [81, 104] on div at bounding box center [119, 100] width 221 height 11
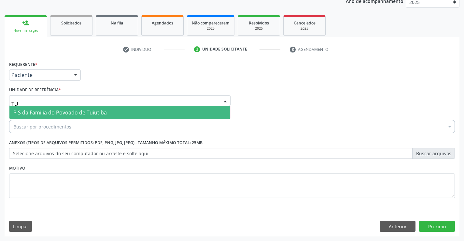
type input "TUI"
click at [91, 110] on span "P S da Familia do Povoado de Tuiutiba" at bounding box center [59, 112] width 93 height 7
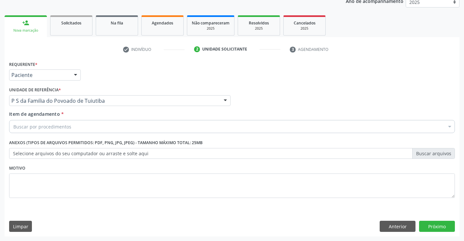
click at [89, 127] on div "Buscar por procedimentos" at bounding box center [232, 126] width 446 height 13
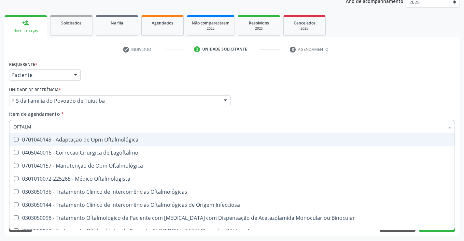
type input "OFTALMO"
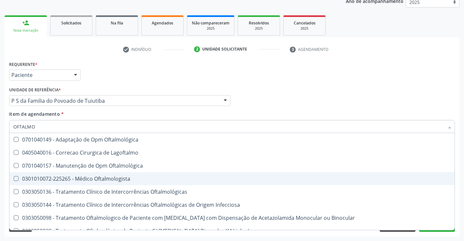
click at [104, 178] on div "0301010072-225265 - Médico Oftalmologista" at bounding box center [231, 178] width 437 height 5
checkbox Oftalmologista "true"
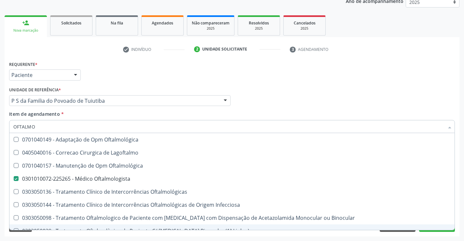
type input "OFTALMO"
click at [130, 235] on div "Requerente * Paciente Profissional de Saúde Paciente Nenhum resultado encontrad…" at bounding box center [232, 147] width 455 height 177
checkbox Lagoftalmo "true"
checkbox Oftalmologista "false"
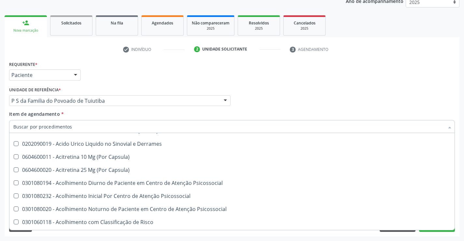
scroll to position [293, 0]
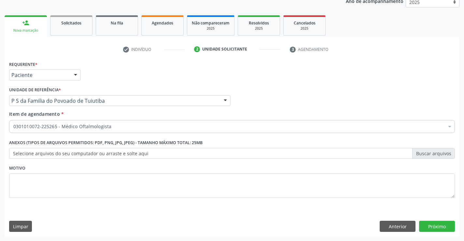
click at [438, 236] on div "Acompanhamento Acompanhe a situação das marcações correntes e finalizadas Relat…" at bounding box center [232, 97] width 464 height 287
click at [437, 224] on button "Próximo" at bounding box center [437, 225] width 36 height 11
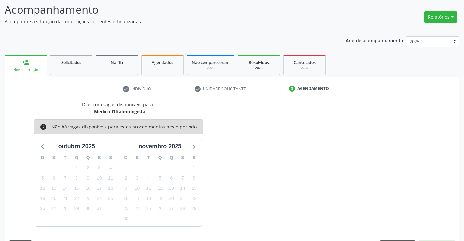
scroll to position [62, 0]
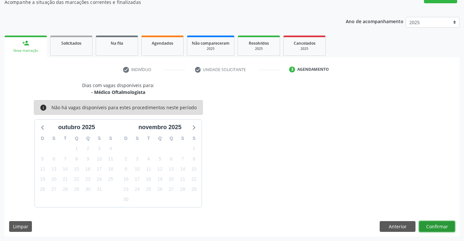
click at [437, 224] on button "Confirmar" at bounding box center [437, 226] width 36 height 11
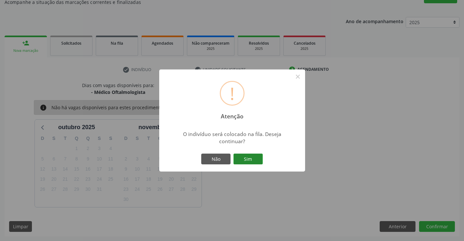
click at [247, 155] on button "Sim" at bounding box center [248, 158] width 29 height 11
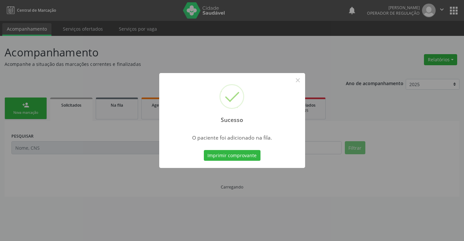
scroll to position [0, 0]
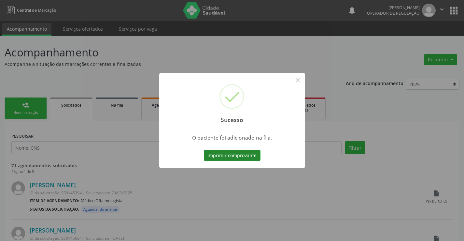
click at [252, 153] on button "Imprimir comprovante" at bounding box center [232, 155] width 57 height 11
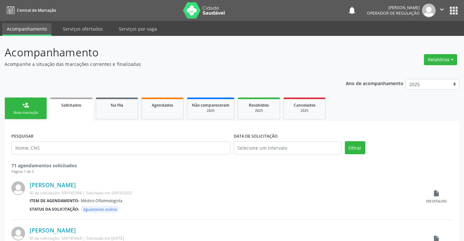
click at [38, 113] on div "Nova marcação" at bounding box center [25, 112] width 33 height 5
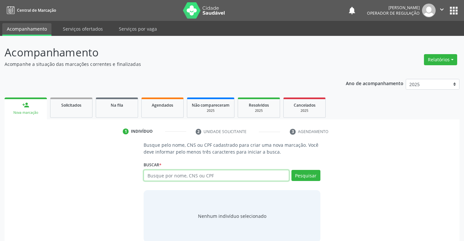
click at [190, 176] on input "text" at bounding box center [216, 175] width 145 height 11
type input "706206559066764"
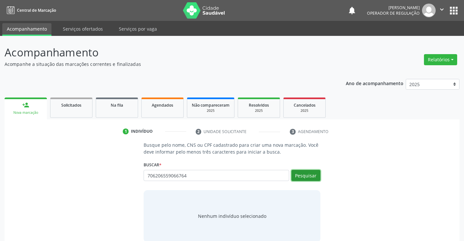
click at [302, 174] on button "Pesquisar" at bounding box center [305, 175] width 29 height 11
type input "706206559066764"
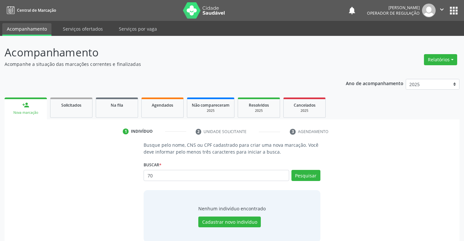
type input "7"
type input "06252262595"
click at [309, 174] on button "Pesquisar" at bounding box center [305, 175] width 29 height 11
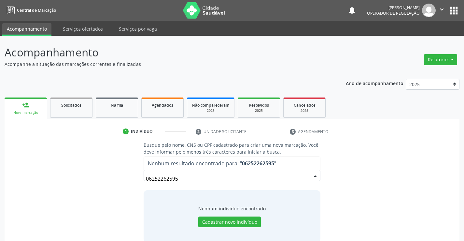
click at [309, 174] on div "06252262595 Nenhum resultado encontrado para: " 06252262595 " Não há nenhuma op…" at bounding box center [232, 178] width 177 height 16
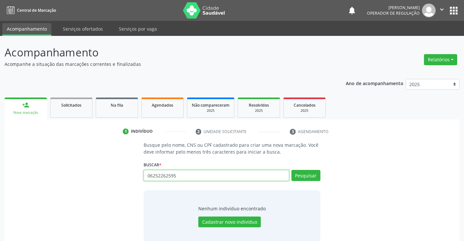
click at [199, 177] on input "06252262595" at bounding box center [216, 175] width 145 height 11
type input "0"
type input "706206559066764"
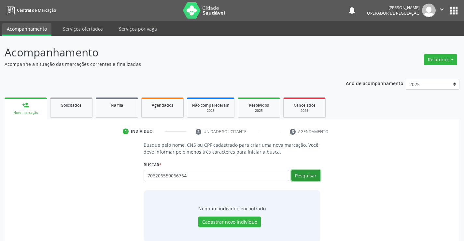
click at [302, 174] on button "Pesquisar" at bounding box center [305, 175] width 29 height 11
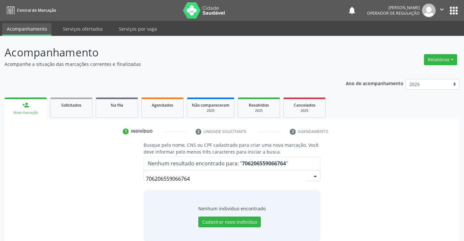
click at [315, 177] on div "706206559066764 Nenhum resultado encontrado para: " 706206559066764 " Não há ne…" at bounding box center [232, 178] width 177 height 16
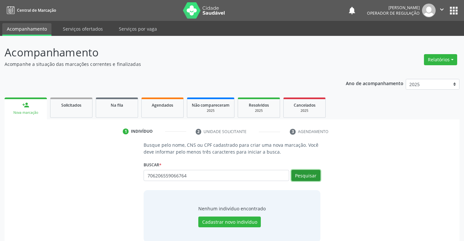
click at [302, 173] on button "Pesquisar" at bounding box center [305, 175] width 29 height 11
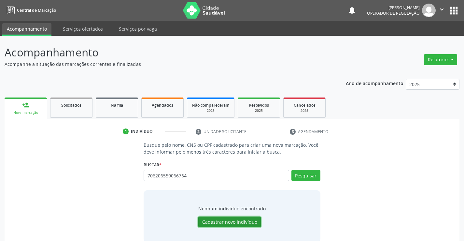
click at [239, 220] on button "Cadastrar novo indivíduo" at bounding box center [229, 221] width 63 height 11
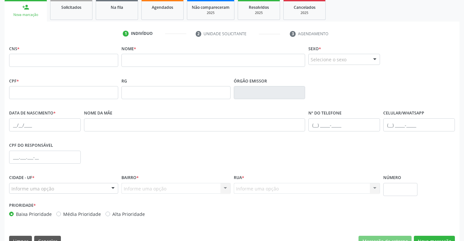
scroll to position [33, 0]
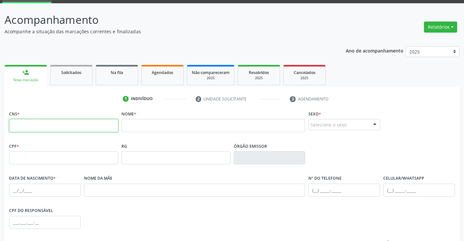
click at [51, 126] on input "text" at bounding box center [63, 125] width 109 height 13
type input "706 2065 5906 6764"
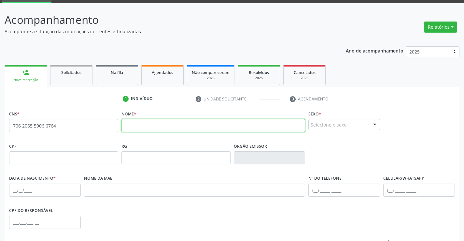
click at [179, 129] on input "text" at bounding box center [213, 125] width 184 height 13
type input "GRACIELE ROSA MARIA MOREIRA"
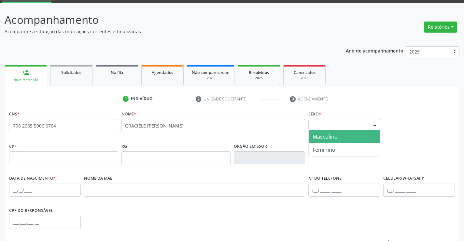
click at [376, 122] on div at bounding box center [375, 124] width 10 height 11
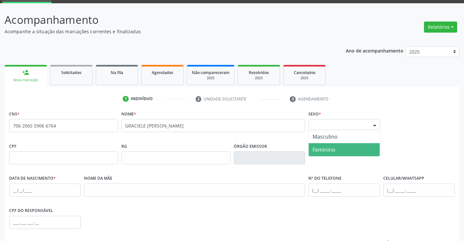
click at [333, 148] on span "Feminino" at bounding box center [324, 149] width 23 height 7
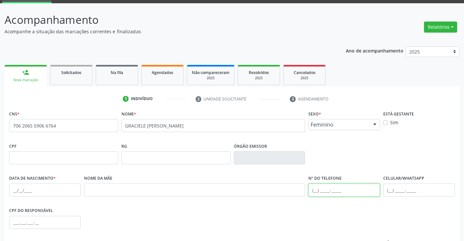
click at [314, 190] on input "text" at bounding box center [344, 189] width 72 height 13
type input "(74) 99141-4048"
click at [21, 189] on input "text" at bounding box center [45, 189] width 72 height 13
type input "1"
type input "15/08/1990"
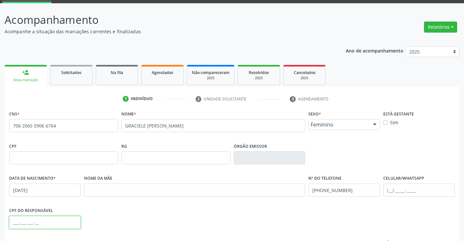
click at [25, 221] on input "text" at bounding box center [45, 222] width 72 height 13
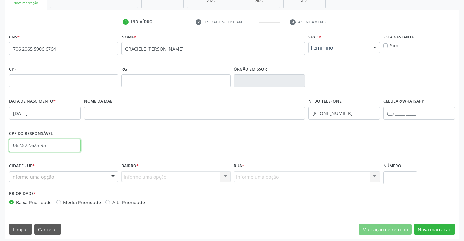
scroll to position [112, 0]
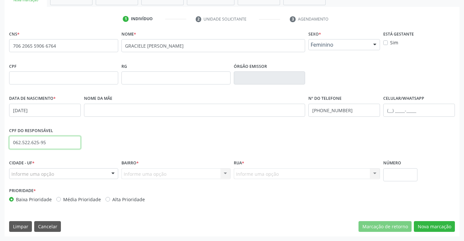
type input "062.522.625-95"
drag, startPoint x: 112, startPoint y: 174, endPoint x: 97, endPoint y: 178, distance: 15.7
click at [112, 174] on div at bounding box center [113, 173] width 10 height 11
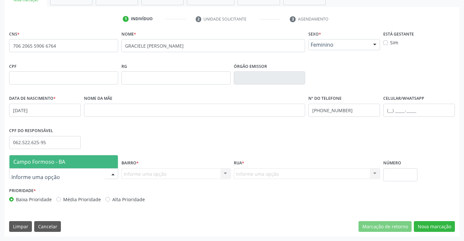
click at [78, 163] on span "Campo Formoso - BA" at bounding box center [63, 161] width 108 height 13
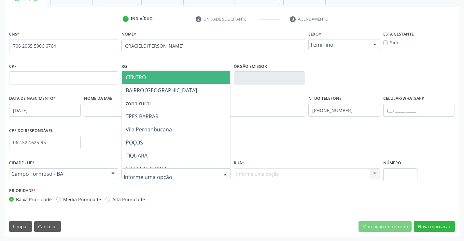
click at [213, 173] on div at bounding box center [175, 173] width 109 height 11
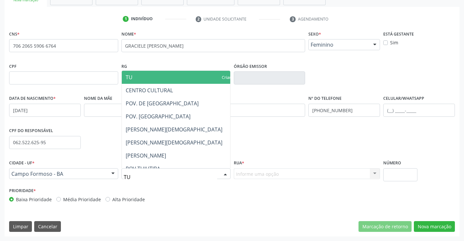
type input "TUI"
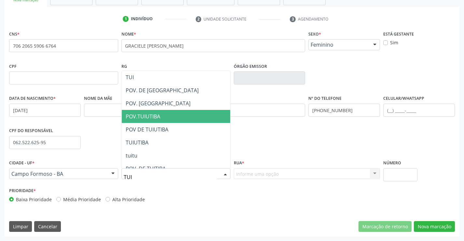
click at [188, 111] on span "POV.TUIUTIBA" at bounding box center [176, 116] width 108 height 13
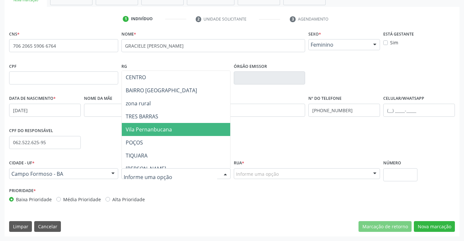
click at [226, 173] on div at bounding box center [225, 173] width 10 height 11
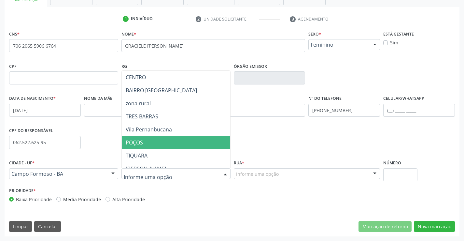
click at [182, 137] on span "POÇOS" at bounding box center [192, 142] width 141 height 13
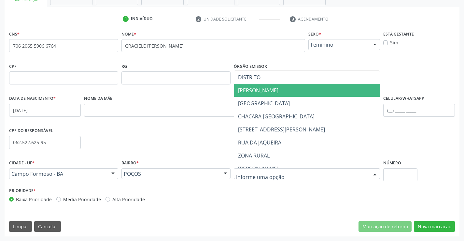
click at [270, 92] on span "DEJANIRA GALVÃO" at bounding box center [258, 90] width 40 height 7
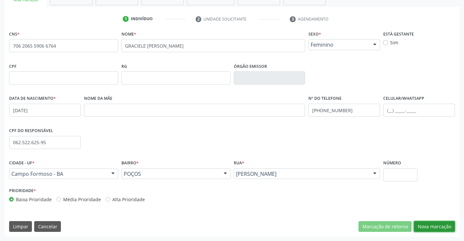
click at [422, 227] on button "Nova marcação" at bounding box center [434, 226] width 41 height 11
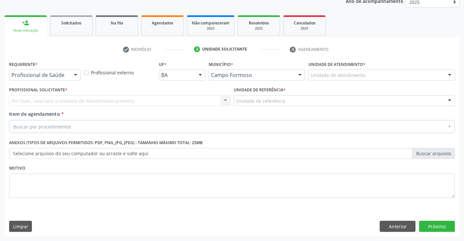
scroll to position [82, 0]
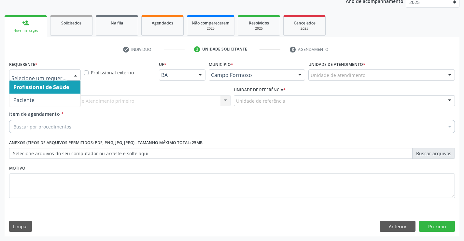
click at [75, 74] on div at bounding box center [76, 75] width 10 height 11
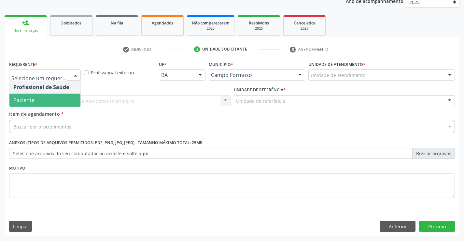
click at [63, 101] on span "Paciente" at bounding box center [44, 99] width 71 height 13
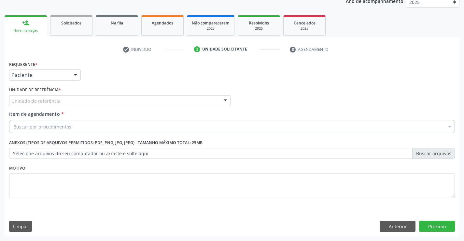
click at [79, 99] on div "Unidade de referência" at bounding box center [119, 100] width 221 height 11
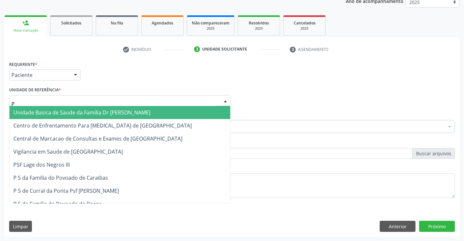
type input "PO"
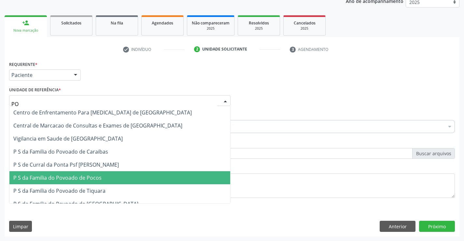
click at [94, 175] on span "P S da Familia do Povoado de Pocos" at bounding box center [57, 177] width 88 height 7
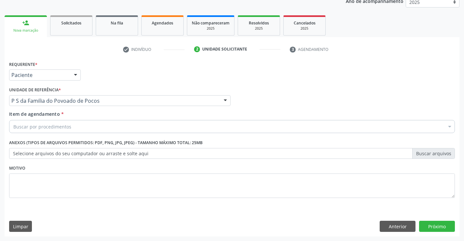
click at [86, 126] on div "Buscar por procedimentos" at bounding box center [232, 126] width 446 height 13
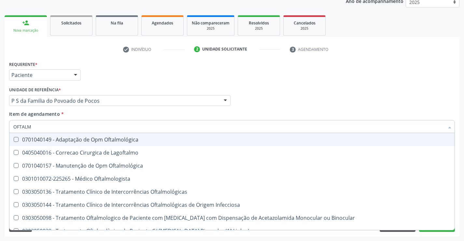
type input "OFTALMO"
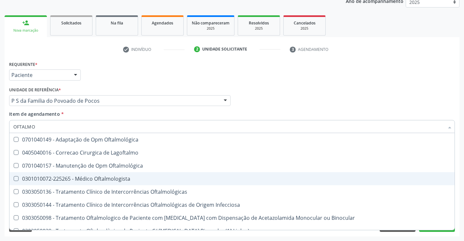
click at [92, 176] on div "0301010072-225265 - Médico Oftalmologista" at bounding box center [231, 178] width 437 height 5
checkbox Oftalmologista "true"
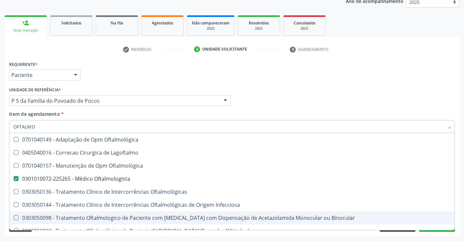
click at [99, 236] on div "Acompanhamento Acompanhe a situação das marcações correntes e finalizadas Relat…" at bounding box center [232, 97] width 464 height 287
checkbox Lagoftalmo "true"
checkbox Oftalmologista "false"
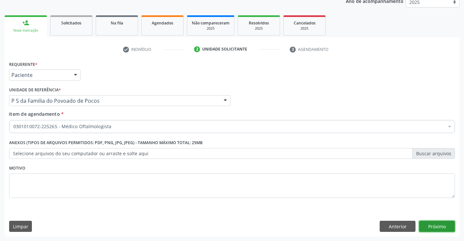
click at [436, 225] on button "Próximo" at bounding box center [437, 225] width 36 height 11
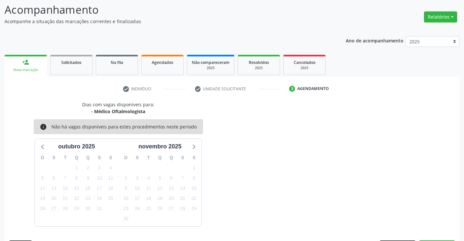
scroll to position [62, 0]
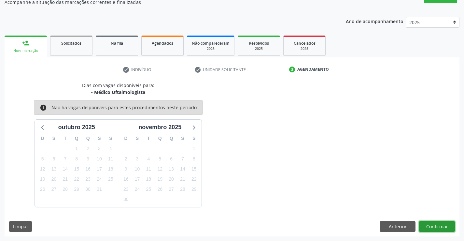
click at [436, 225] on button "Confirmar" at bounding box center [437, 226] width 36 height 11
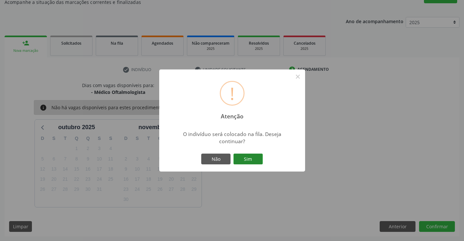
click at [257, 161] on button "Sim" at bounding box center [248, 158] width 29 height 11
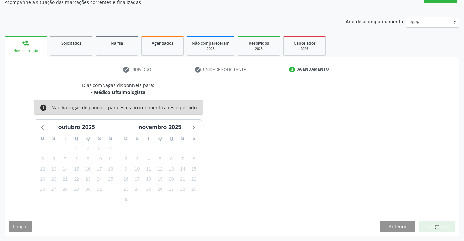
scroll to position [0, 0]
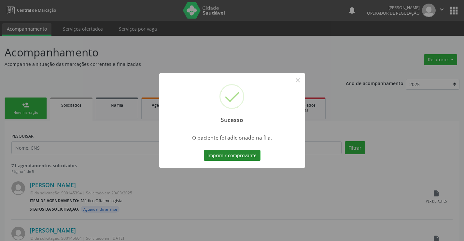
click at [255, 156] on button "Imprimir comprovante" at bounding box center [232, 155] width 57 height 11
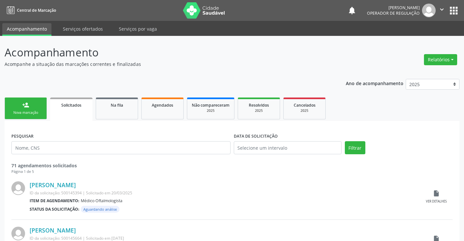
click at [43, 110] on link "person_add Nova marcação" at bounding box center [26, 108] width 42 height 22
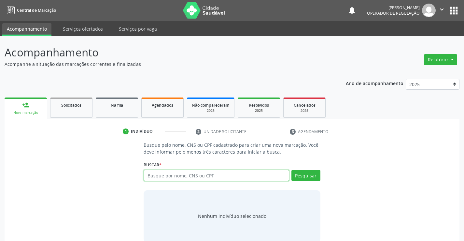
click at [163, 175] on input "text" at bounding box center [216, 175] width 145 height 11
type input "700000813108009"
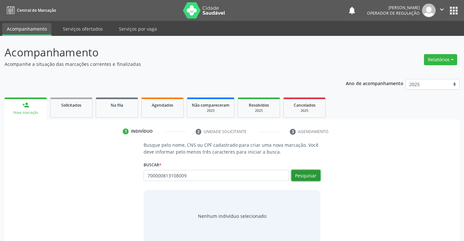
click at [307, 174] on button "Pesquisar" at bounding box center [305, 175] width 29 height 11
type input "700000813108009"
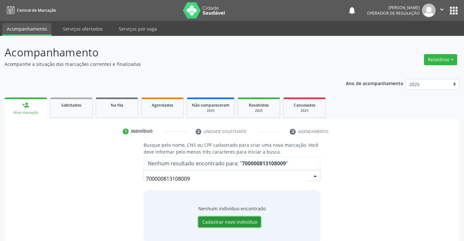
click at [239, 220] on button "Cadastrar novo indivíduo" at bounding box center [229, 221] width 63 height 11
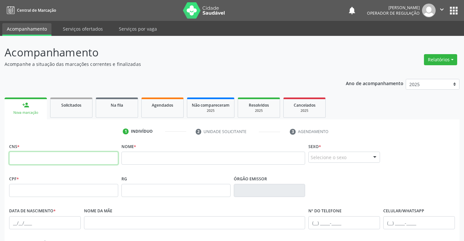
click at [31, 162] on input "text" at bounding box center [63, 157] width 109 height 13
type input "700 0008 1310 8009"
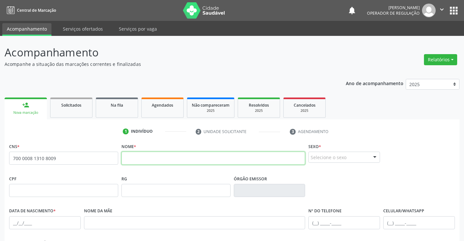
click at [153, 158] on input "text" at bounding box center [213, 157] width 184 height 13
type input "RITA DE CASSIA FERREIRA DA SILVA"
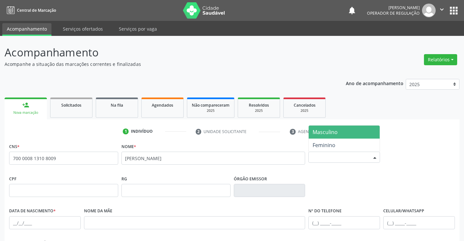
click at [373, 157] on div at bounding box center [375, 157] width 10 height 11
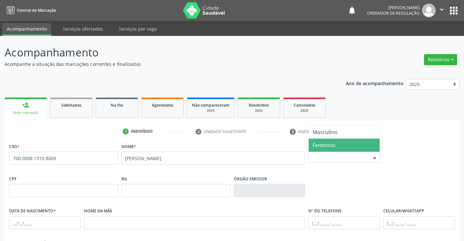
click at [338, 145] on span "Feminino" at bounding box center [344, 144] width 71 height 13
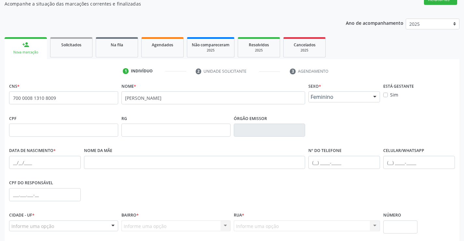
scroll to position [65, 0]
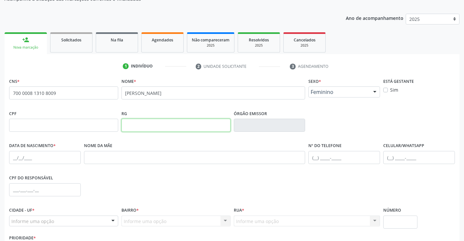
click at [141, 127] on input "text" at bounding box center [175, 125] width 109 height 13
type input "1615425063"
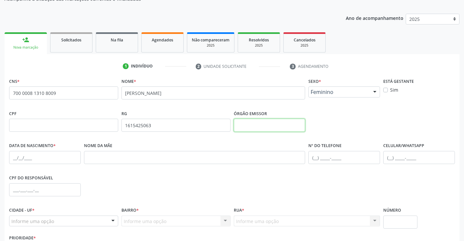
click at [263, 130] on input "text" at bounding box center [270, 125] width 72 height 13
type input "SSPBA"
click at [40, 158] on input "text" at bounding box center [45, 157] width 72 height 13
type input "23/05/1995"
click at [30, 190] on input "text" at bounding box center [45, 189] width 72 height 13
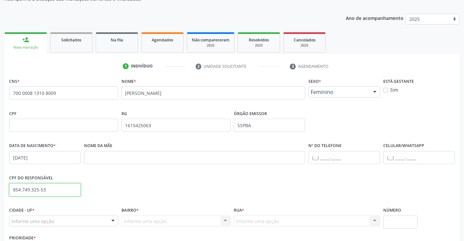
type input "854.749.325-53"
click at [317, 159] on input "text" at bounding box center [344, 157] width 72 height 13
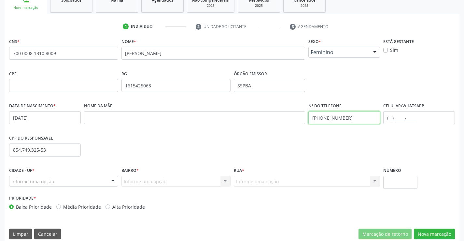
scroll to position [112, 0]
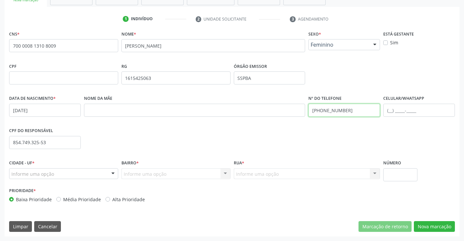
type input "(74) 99941-4048"
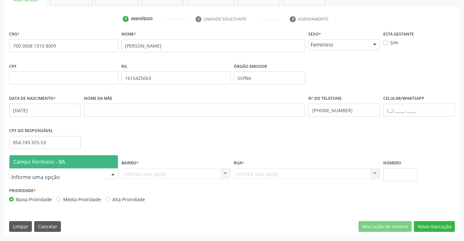
click at [113, 173] on div at bounding box center [113, 173] width 10 height 11
drag, startPoint x: 101, startPoint y: 158, endPoint x: 170, endPoint y: 195, distance: 79.0
click at [101, 158] on span "Campo Formoso - BA" at bounding box center [63, 161] width 108 height 13
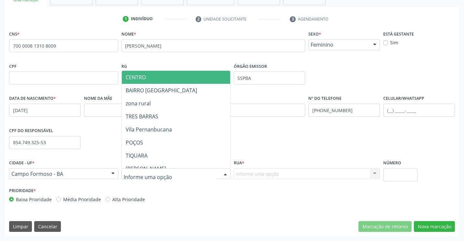
click at [188, 177] on div at bounding box center [175, 173] width 109 height 11
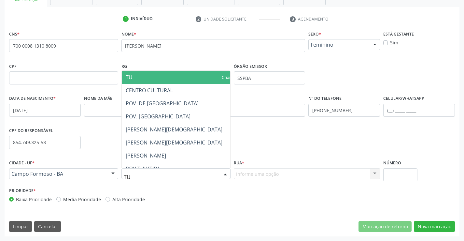
type input "TUI"
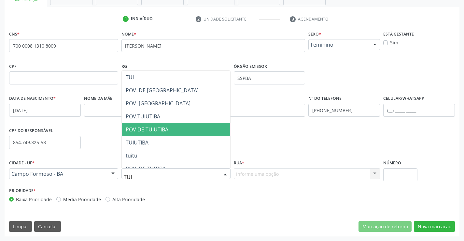
drag, startPoint x: 180, startPoint y: 127, endPoint x: 254, endPoint y: 166, distance: 83.3
click at [181, 129] on span "POV DE TUIUTIBA" at bounding box center [176, 129] width 108 height 13
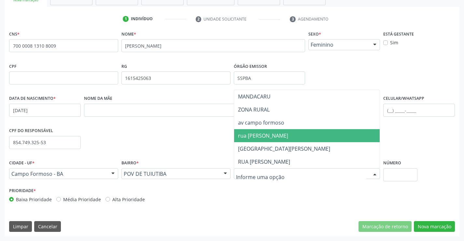
click at [271, 135] on span "rua romulo galvao" at bounding box center [263, 135] width 50 height 7
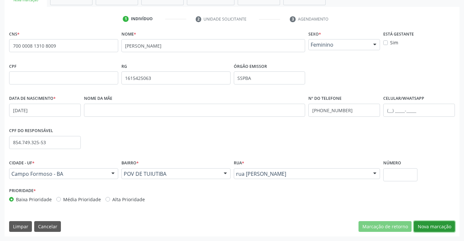
click at [421, 227] on button "Nova marcação" at bounding box center [434, 226] width 41 height 11
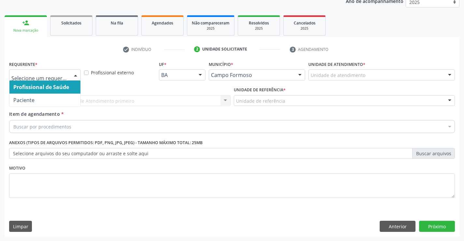
click at [77, 76] on div at bounding box center [76, 75] width 10 height 11
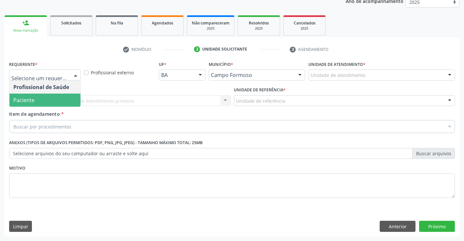
click at [55, 102] on span "Paciente" at bounding box center [44, 99] width 71 height 13
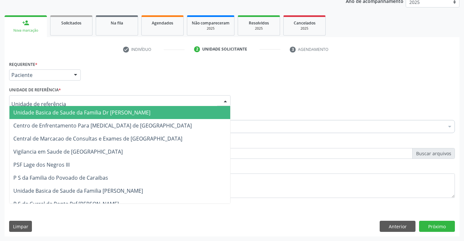
click at [64, 101] on div at bounding box center [119, 100] width 221 height 11
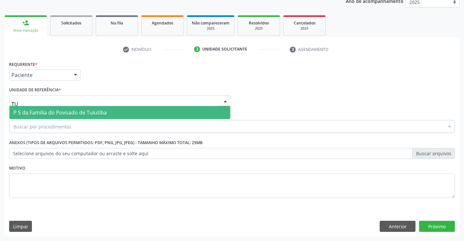
type input "TUI"
click at [84, 113] on span "P S da Familia do Povoado de Tuiutiba" at bounding box center [59, 112] width 93 height 7
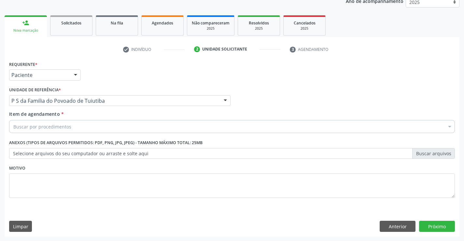
click at [85, 126] on div "Buscar por procedimentos" at bounding box center [232, 126] width 446 height 13
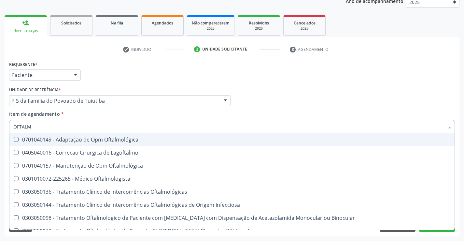
type input "OFTALMO"
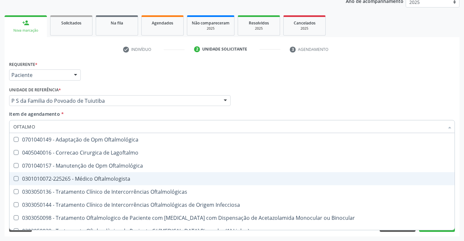
click at [101, 177] on div "0301010072-225265 - Médico Oftalmologista" at bounding box center [231, 178] width 437 height 5
checkbox Oftalmologista "true"
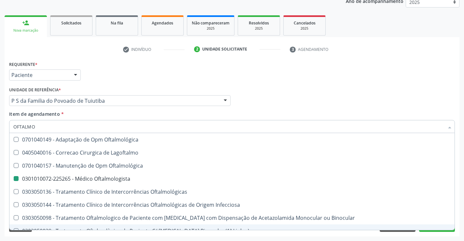
click at [134, 236] on div "Acompanhamento Acompanhe a situação das marcações correntes e finalizadas Relat…" at bounding box center [232, 97] width 464 height 287
checkbox Lagoftalmo "true"
checkbox Oftalmologista "false"
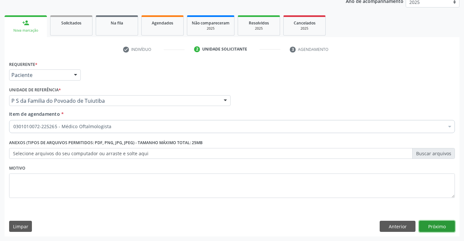
click at [440, 227] on button "Próximo" at bounding box center [437, 225] width 36 height 11
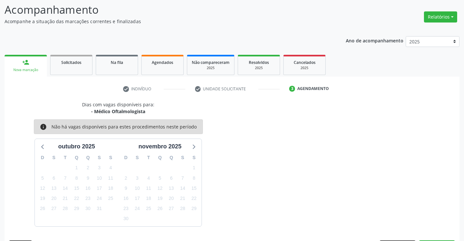
scroll to position [62, 0]
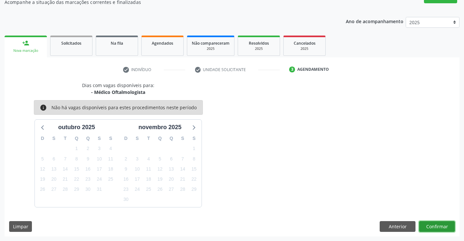
click at [440, 227] on button "Confirmar" at bounding box center [437, 226] width 36 height 11
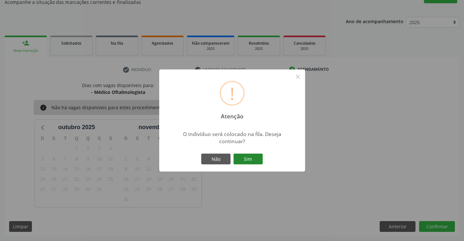
click at [256, 158] on button "Sim" at bounding box center [248, 158] width 29 height 11
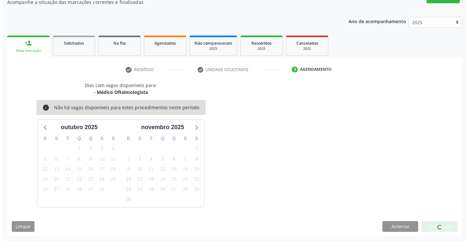
scroll to position [0, 0]
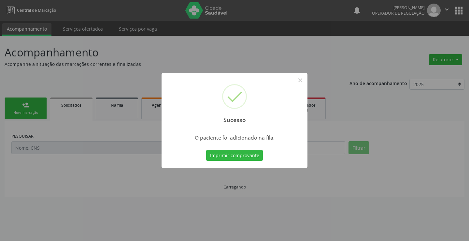
click at [256, 158] on button "Imprimir comprovante" at bounding box center [234, 155] width 57 height 11
